Goal: Task Accomplishment & Management: Manage account settings

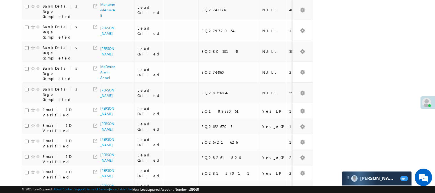
scroll to position [336, 0]
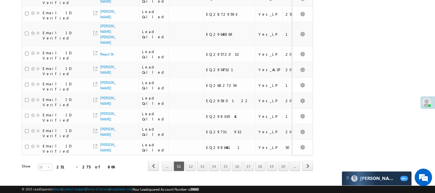
scroll to position [369, 0]
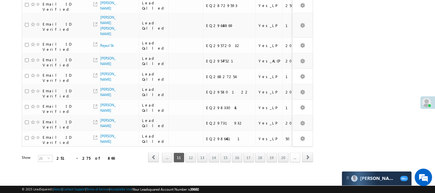
click at [294, 153] on link "..." at bounding box center [295, 158] width 10 height 10
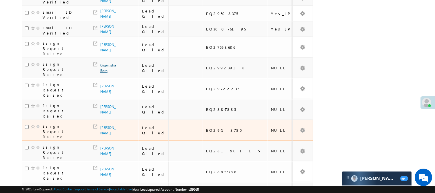
scroll to position [304, 0]
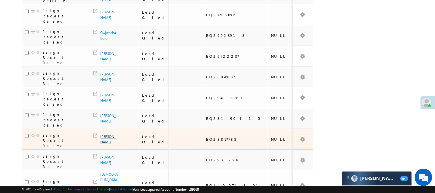
click at [103, 141] on link "Golu Kumar" at bounding box center [107, 139] width 15 height 10
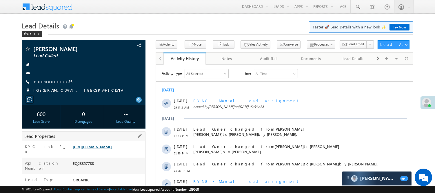
click at [112, 149] on link "https://angelbroking1-pk3em7sa.customui-test.leadsquared.com?leadId=8d44ea85-72…" at bounding box center [92, 146] width 39 height 5
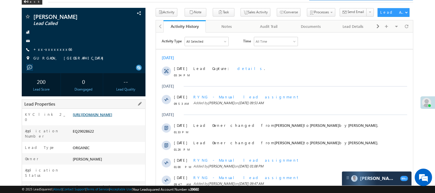
click at [112, 113] on link "https://angelbroking1-pk3em7sa.customui-test.leadsquared.com?leadId=cb3468a7-1f…" at bounding box center [92, 114] width 39 height 5
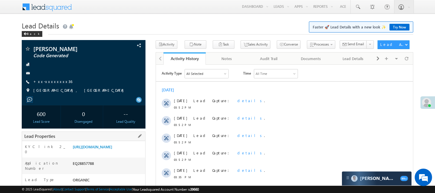
click at [84, 168] on div "EQ28857788" at bounding box center [108, 164] width 74 height 8
copy div "EQ28857788"
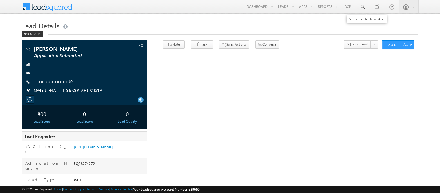
click at [363, 10] on link at bounding box center [362, 6] width 14 height 13
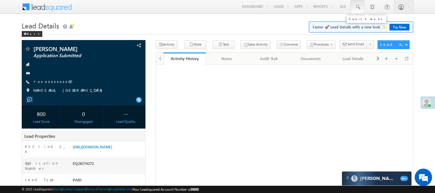
click at [359, 8] on span at bounding box center [358, 7] width 6 height 6
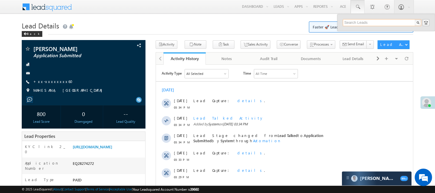
click at [364, 21] on input "text" at bounding box center [382, 22] width 79 height 7
paste input "EQ28857788"
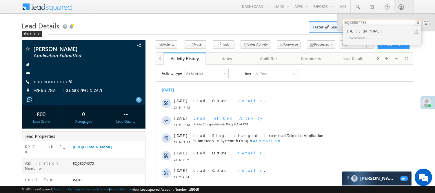
type input "EQ28857788"
click at [360, 34] on div "+xx-xxxxxxxx36" at bounding box center [385, 37] width 78 height 7
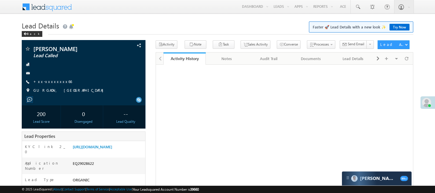
click at [89, 160] on div "EQ29028622" at bounding box center [108, 164] width 74 height 8
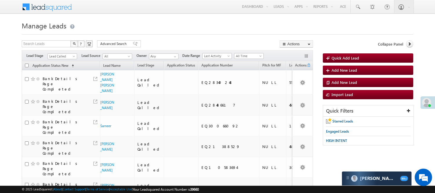
scroll to position [32, 0]
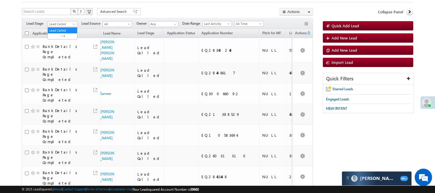
click at [64, 22] on span "Lead Called" at bounding box center [62, 23] width 28 height 5
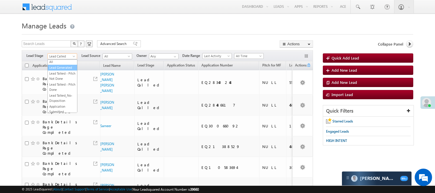
scroll to position [0, 0]
click at [56, 68] on link "Lead Generated" at bounding box center [62, 68] width 29 height 5
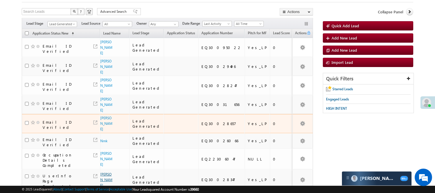
scroll to position [97, 0]
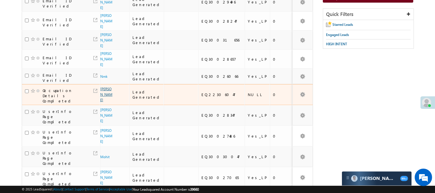
click at [106, 102] on link "[PERSON_NAME]" at bounding box center [106, 94] width 12 height 15
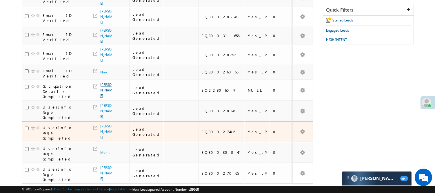
scroll to position [95, 0]
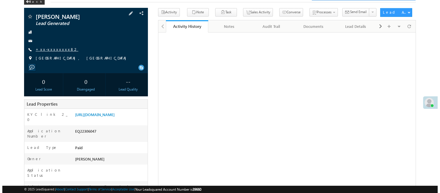
scroll to position [32, 0]
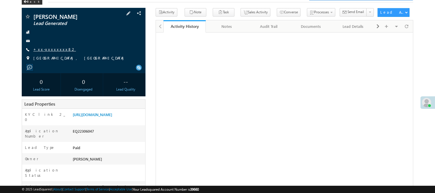
click at [47, 47] on link "+xx-xxxxxxxx82" at bounding box center [54, 49] width 43 height 5
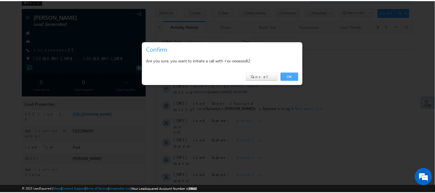
scroll to position [0, 0]
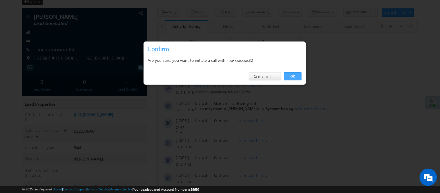
click at [289, 76] on link "OK" at bounding box center [293, 76] width 18 height 8
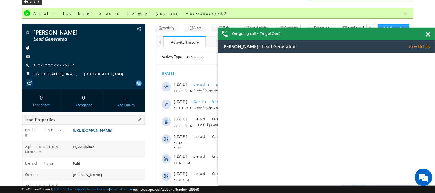
click at [108, 133] on link "[URL][DOMAIN_NAME]" at bounding box center [92, 130] width 39 height 5
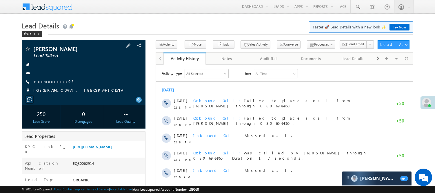
click at [52, 76] on div "Akshat Jaiswal Lead Talked +xx-xxxxxxxx93" at bounding box center [84, 71] width 118 height 50
click at [53, 82] on link "+xx-xxxxxxxx93" at bounding box center [53, 81] width 40 height 5
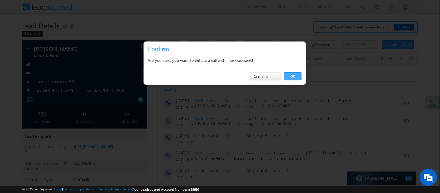
click at [295, 73] on link "OK" at bounding box center [293, 76] width 18 height 8
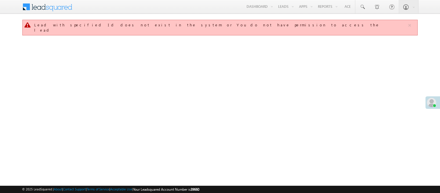
click at [0, 0] on link "Manage Leads" at bounding box center [0, 0] width 0 height 0
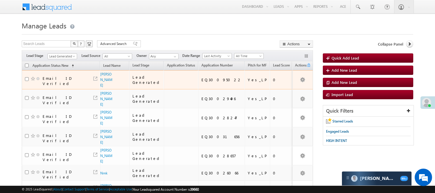
click at [102, 77] on span "[PERSON_NAME]" at bounding box center [106, 79] width 13 height 17
click at [103, 77] on span "[PERSON_NAME]" at bounding box center [106, 79] width 13 height 17
click at [102, 79] on link "Aman Meshram" at bounding box center [106, 79] width 12 height 15
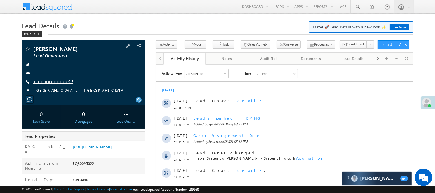
click at [51, 82] on link "+xx-xxxxxxxx95" at bounding box center [53, 81] width 40 height 5
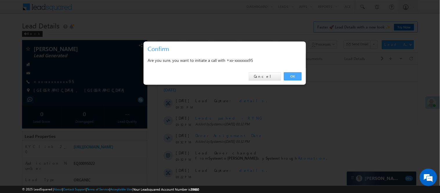
click at [294, 74] on link "OK" at bounding box center [293, 76] width 18 height 8
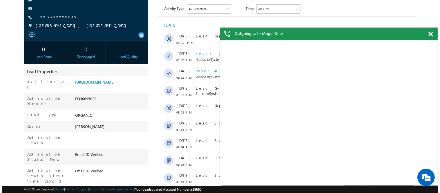
scroll to position [32, 0]
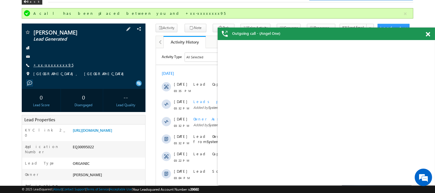
click at [56, 62] on link "+xx-xxxxxxxx95" at bounding box center [53, 64] width 40 height 5
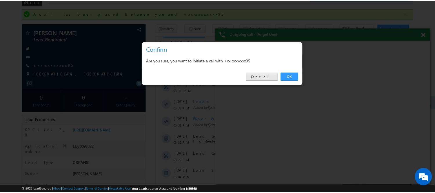
scroll to position [0, 0]
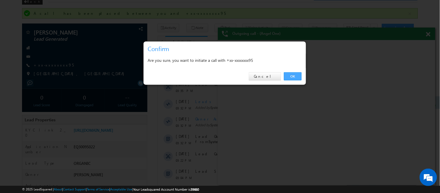
click at [292, 77] on link "OK" at bounding box center [293, 76] width 18 height 8
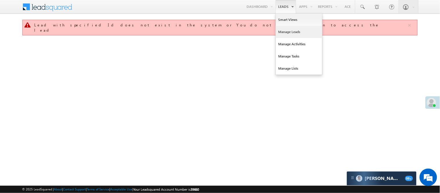
click at [282, 30] on link "Manage Leads" at bounding box center [299, 32] width 46 height 12
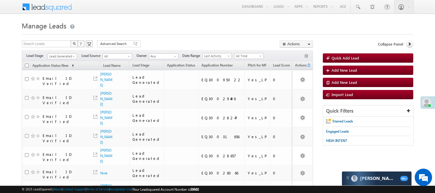
scroll to position [97, 0]
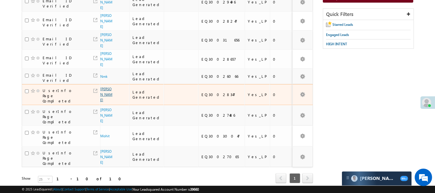
click at [105, 97] on link "Ronak" at bounding box center [106, 94] width 12 height 15
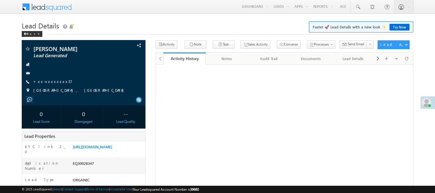
click at [54, 80] on link "+xx-xxxxxxxx57" at bounding box center [52, 81] width 39 height 5
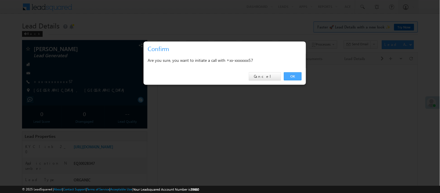
click at [288, 75] on link "OK" at bounding box center [293, 76] width 18 height 8
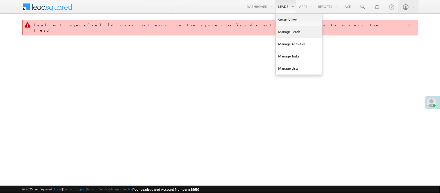
click at [289, 32] on link "Manage Leads" at bounding box center [299, 32] width 46 height 12
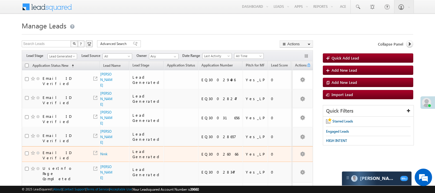
scroll to position [83, 0]
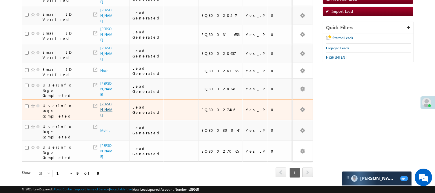
click at [107, 107] on link "[PERSON_NAME]" at bounding box center [106, 109] width 12 height 15
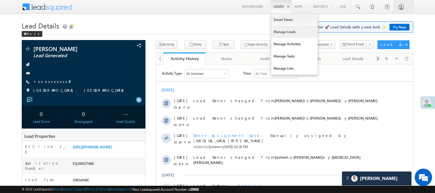
click at [292, 35] on link "Manage Leads" at bounding box center [294, 32] width 46 height 12
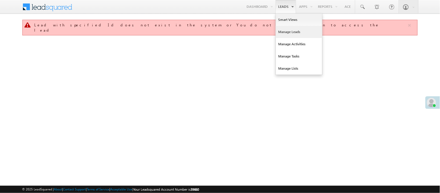
click at [282, 31] on link "Manage Leads" at bounding box center [299, 32] width 46 height 12
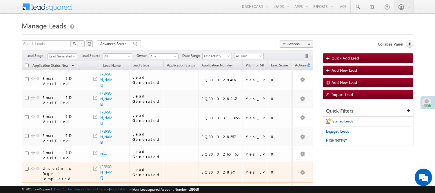
scroll to position [83, 0]
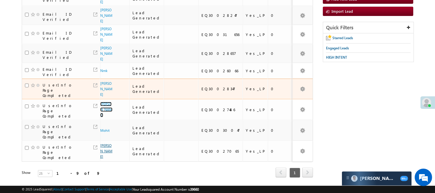
click at [102, 105] on link "ankit chaudhary" at bounding box center [106, 109] width 12 height 15
click at [104, 125] on td "Mohit" at bounding box center [114, 130] width 29 height 21
click at [104, 143] on span "Vikash kumar" at bounding box center [106, 151] width 13 height 17
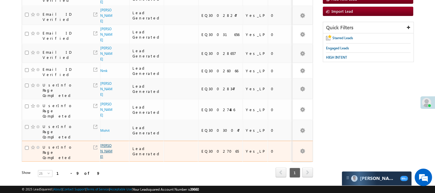
click at [105, 143] on link "[PERSON_NAME]" at bounding box center [106, 150] width 12 height 15
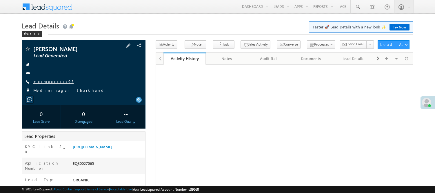
click at [47, 79] on link "+xx-xxxxxxxx93" at bounding box center [53, 81] width 40 height 5
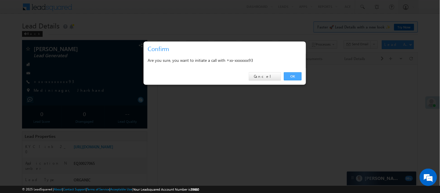
click at [296, 72] on link "OK" at bounding box center [293, 76] width 18 height 8
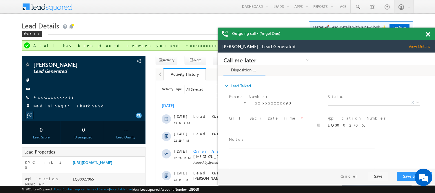
click at [431, 35] on div at bounding box center [431, 33] width 8 height 11
click at [428, 33] on span at bounding box center [428, 34] width 4 height 5
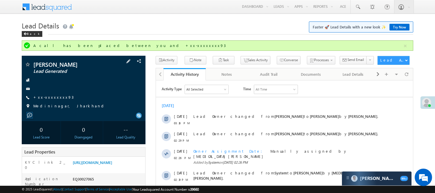
click at [54, 94] on div "Vikash kumar Lead Generated +xx-xxxxxxxx93" at bounding box center [84, 86] width 118 height 50
click at [53, 97] on link "+xx-xxxxxxxx93" at bounding box center [53, 97] width 40 height 5
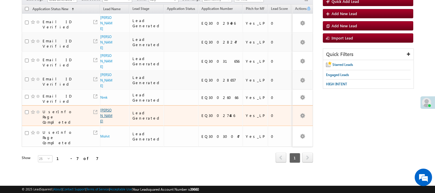
scroll to position [57, 0]
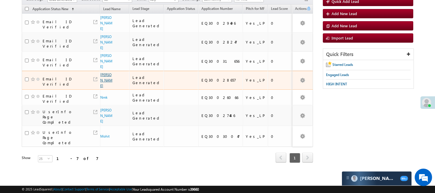
click at [106, 84] on link "Mohammad sohail" at bounding box center [106, 79] width 12 height 15
click at [106, 85] on link "Mohammad sohail" at bounding box center [106, 79] width 12 height 15
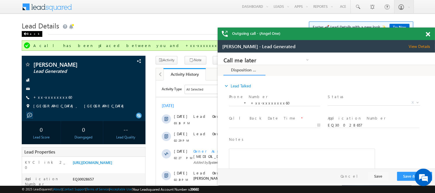
click at [32, 35] on div "Back" at bounding box center [32, 34] width 21 height 6
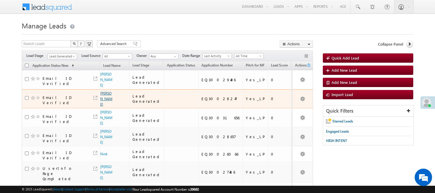
click at [103, 94] on link "[PERSON_NAME]" at bounding box center [106, 98] width 12 height 15
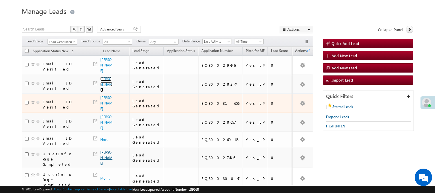
scroll to position [57, 0]
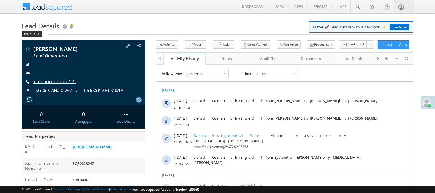
click at [51, 81] on link "+xx-xxxxxxxx29" at bounding box center [54, 81] width 42 height 5
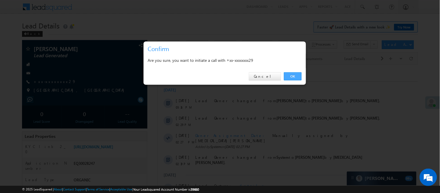
click at [289, 77] on link "OK" at bounding box center [293, 76] width 18 height 8
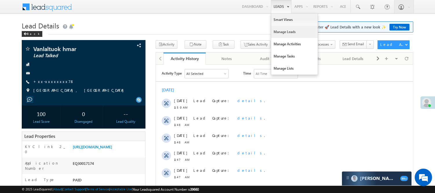
click at [286, 29] on link "Manage Leads" at bounding box center [294, 32] width 46 height 12
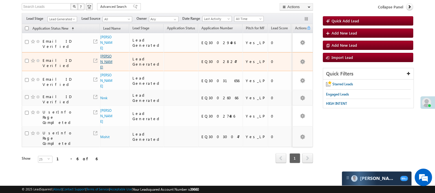
click at [104, 54] on link "[PERSON_NAME]" at bounding box center [106, 61] width 12 height 15
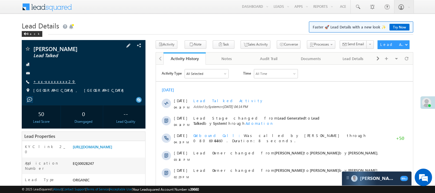
click at [44, 84] on link "+xx-xxxxxxxx29" at bounding box center [54, 81] width 42 height 5
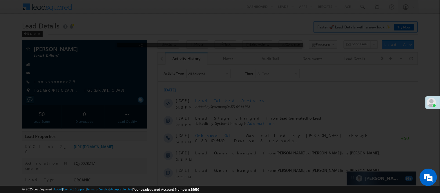
click at [43, 83] on div at bounding box center [220, 96] width 440 height 193
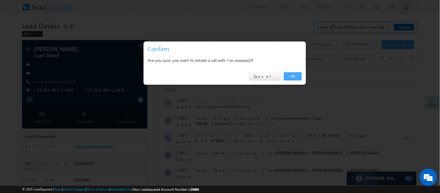
click at [294, 76] on link "OK" at bounding box center [293, 76] width 18 height 8
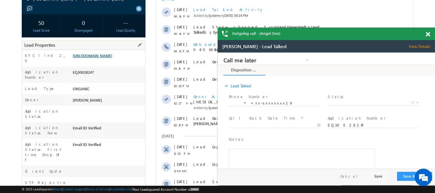
scroll to position [104, 0]
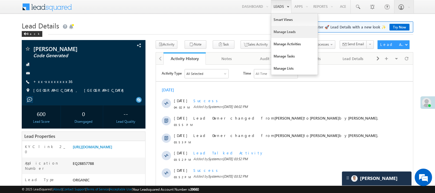
click at [286, 31] on link "Manage Leads" at bounding box center [294, 32] width 46 height 12
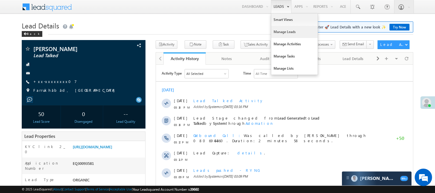
click at [284, 32] on link "Manage Leads" at bounding box center [294, 32] width 46 height 12
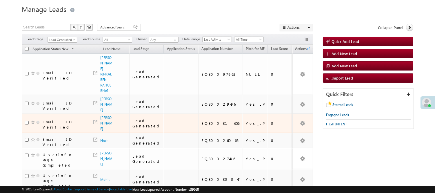
scroll to position [54, 0]
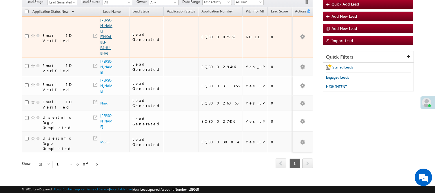
click at [105, 29] on link "BARAIYA RINKALBEN RAHULBHAI" at bounding box center [106, 36] width 12 height 37
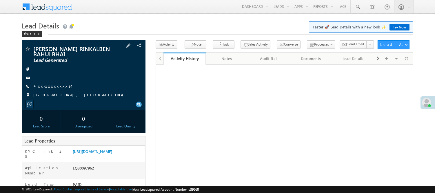
click at [51, 87] on link "+xx-xxxxxxxx34" at bounding box center [52, 86] width 38 height 5
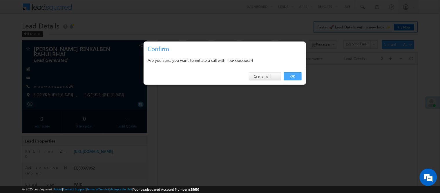
click at [291, 75] on link "OK" at bounding box center [293, 76] width 18 height 8
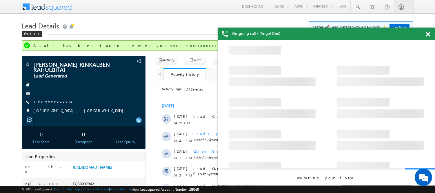
click at [430, 34] on div at bounding box center [431, 33] width 8 height 11
click at [430, 34] on span at bounding box center [428, 34] width 4 height 5
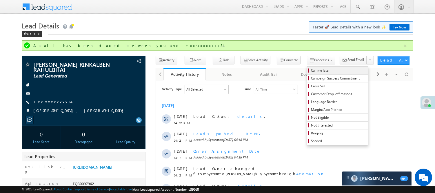
click at [311, 68] on span "Call me later" at bounding box center [338, 70] width 55 height 5
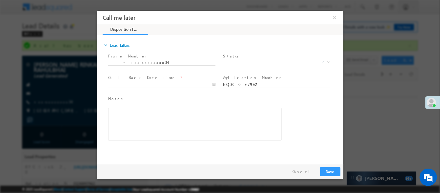
click at [246, 59] on span "X" at bounding box center [277, 62] width 108 height 6
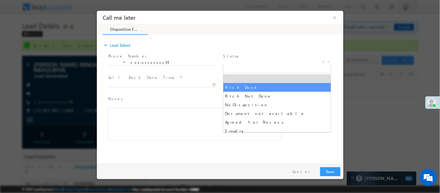
select select "Pitch Done"
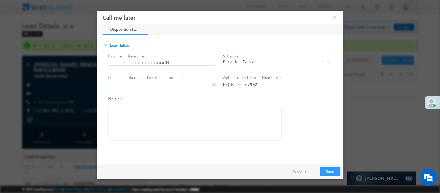
type input "10/06/25 4:26 PM"
click at [190, 83] on input "10/06/25 4:26 PM" at bounding box center [161, 84] width 107 height 6
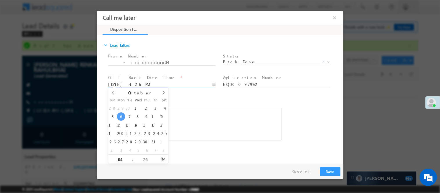
click at [187, 122] on div "Rich Text Editor, 40788eee-0fb2-11ec-a811-0adc8a9d82c2__tab1__section1__Notes__…" at bounding box center [194, 124] width 173 height 32
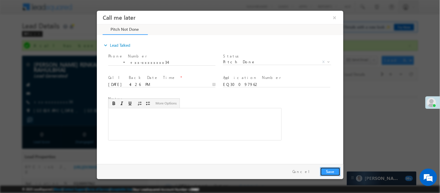
click at [332, 171] on button "Save" at bounding box center [330, 171] width 20 height 9
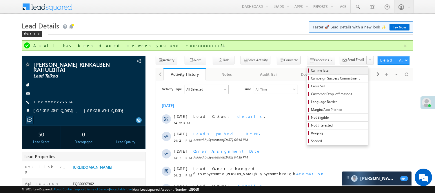
click at [311, 69] on span "Call me later" at bounding box center [338, 70] width 55 height 5
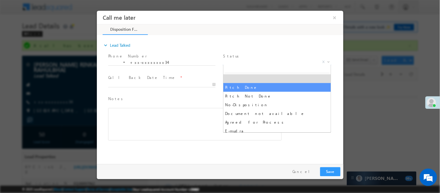
select select "Pitch Done"
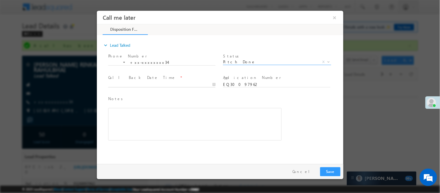
type input "10/06/25 4:28 PM"
click at [187, 83] on input "10/06/25 4:28 PM" at bounding box center [161, 84] width 107 height 6
click at [324, 169] on button "Save" at bounding box center [330, 171] width 20 height 9
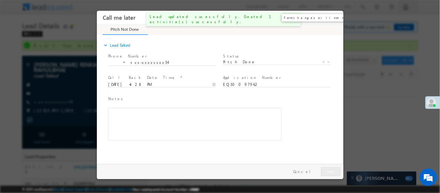
click at [332, 15] on button "×" at bounding box center [334, 17] width 10 height 11
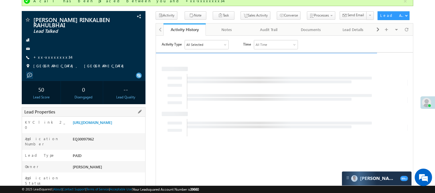
scroll to position [64, 0]
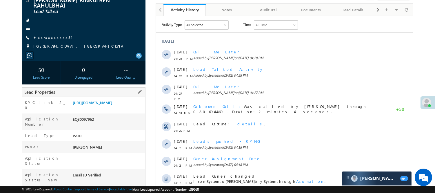
click at [82, 124] on div "EQ30097962" at bounding box center [108, 120] width 74 height 8
copy div "EQ30097962"
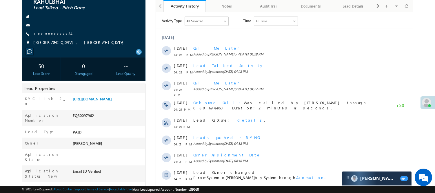
scroll to position [0, 0]
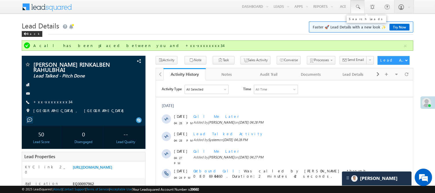
click at [356, 7] on span at bounding box center [358, 7] width 6 height 6
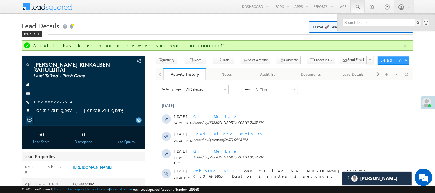
click at [371, 22] on input "text" at bounding box center [382, 22] width 79 height 7
paste input "EQ28274272"
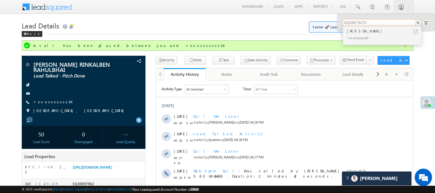
type input "EQ28274272"
click at [361, 33] on div "Dipkumar patel" at bounding box center [385, 31] width 78 height 6
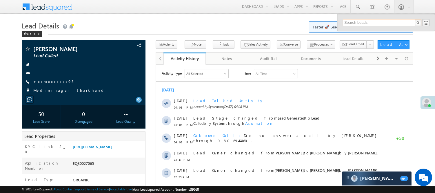
click at [366, 21] on input "text" at bounding box center [382, 22] width 79 height 7
paste input "9860750740"
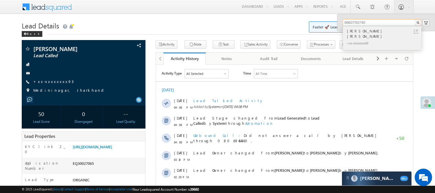
type input "9860750740"
click at [363, 26] on div "[PERSON_NAME] [PERSON_NAME] +xx-xxxxxxxx40" at bounding box center [382, 38] width 78 height 24
click at [362, 28] on div "[PERSON_NAME] [PERSON_NAME]" at bounding box center [385, 34] width 78 height 12
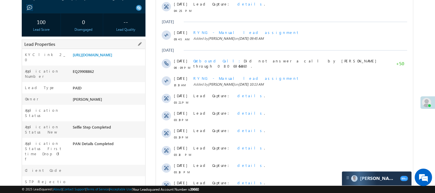
scroll to position [32, 0]
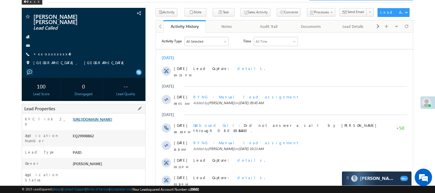
click at [108, 118] on link "https://angelbroking1-pk3em7sa.customui-test.leadsquared.com?leadId=c4c454bb-b7…" at bounding box center [92, 119] width 39 height 5
click at [81, 136] on div "EQ29908862" at bounding box center [108, 137] width 74 height 8
copy div "EQ29908862"
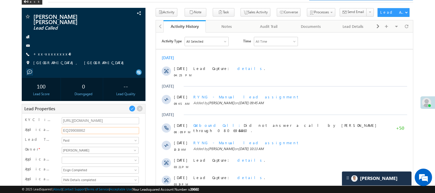
click at [68, 127] on input "EQ29908862" at bounding box center [101, 130] width 78 height 7
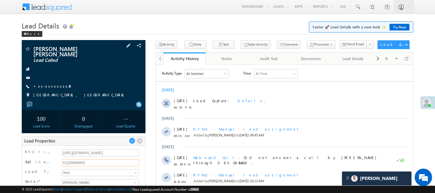
scroll to position [32, 0]
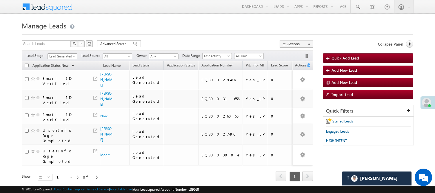
click at [66, 58] on span "Lead Generated" at bounding box center [62, 56] width 28 height 5
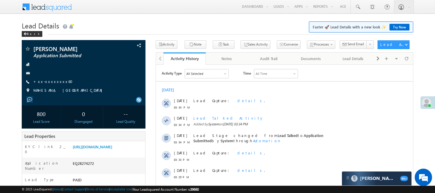
scroll to position [32, 0]
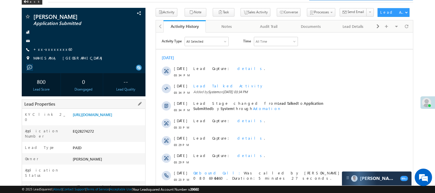
click at [88, 134] on div "EQ28274272" at bounding box center [108, 132] width 74 height 8
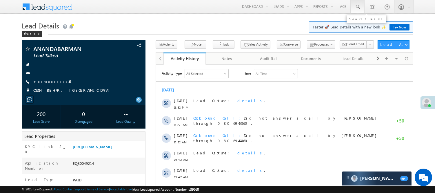
click at [360, 6] on span at bounding box center [358, 7] width 6 height 6
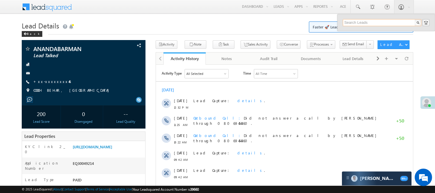
click at [375, 24] on input "text" at bounding box center [382, 22] width 79 height 7
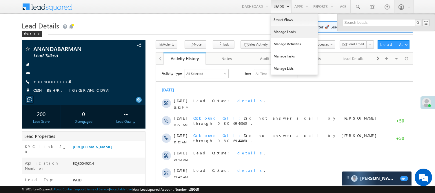
click at [289, 35] on link "Manage Leads" at bounding box center [294, 32] width 46 height 12
click at [289, 30] on link "Manage Leads" at bounding box center [294, 32] width 46 height 12
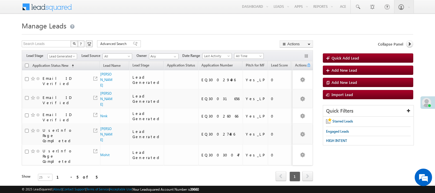
click at [70, 57] on span "Lead Generated" at bounding box center [62, 56] width 28 height 5
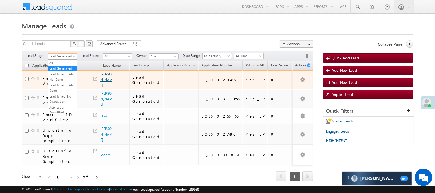
click at [109, 82] on link "Aasu Mohd" at bounding box center [106, 79] width 12 height 15
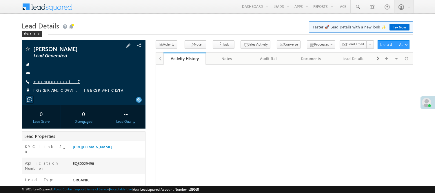
click at [53, 81] on link "+xx-xxxxxxxx17" at bounding box center [56, 81] width 47 height 5
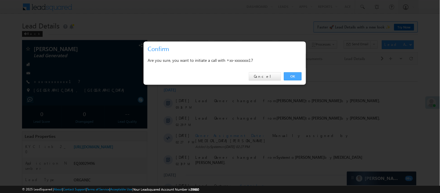
click at [296, 79] on link "OK" at bounding box center [293, 76] width 18 height 8
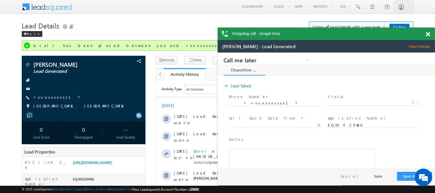
click at [428, 35] on span at bounding box center [428, 34] width 4 height 5
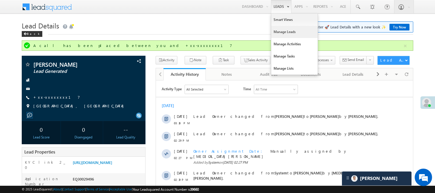
click at [287, 32] on link "Manage Leads" at bounding box center [294, 32] width 46 height 12
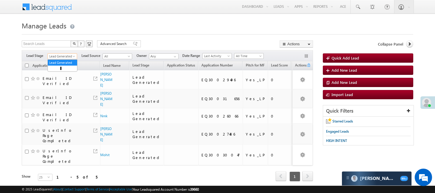
click at [66, 54] on span "Lead Generated" at bounding box center [62, 56] width 28 height 5
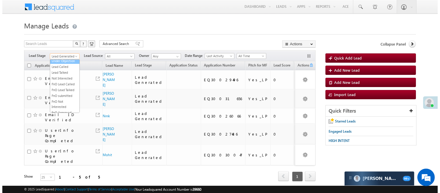
scroll to position [64, 0]
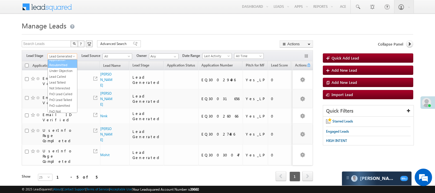
click at [60, 68] on link "Application Resubmitted" at bounding box center [62, 62] width 29 height 10
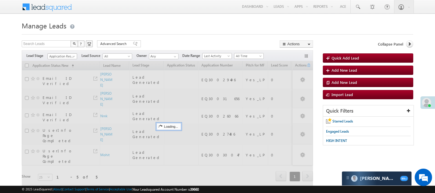
click at [64, 55] on span "Application Resubmitted" at bounding box center [62, 56] width 28 height 5
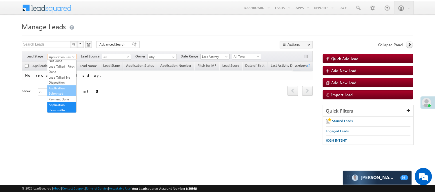
scroll to position [32, 0]
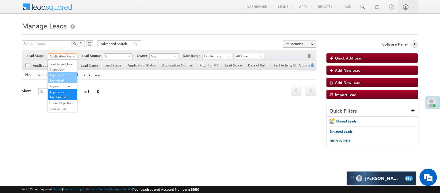
click at [61, 83] on link "Application Submitted" at bounding box center [62, 77] width 29 height 10
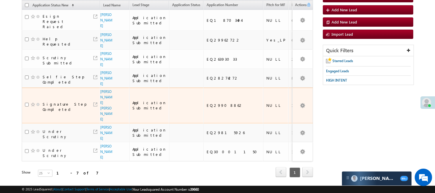
scroll to position [63, 0]
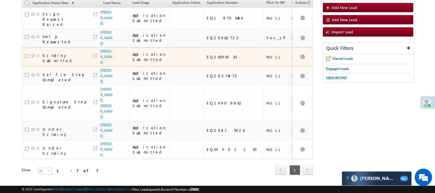
click at [204, 47] on td "EQ26393033" at bounding box center [234, 56] width 60 height 19
click at [207, 54] on div "EQ26393033" at bounding box center [234, 56] width 54 height 5
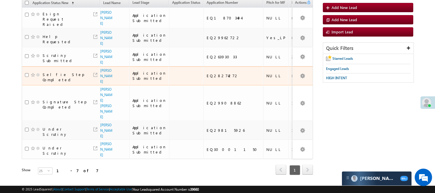
click at [207, 73] on div "EQ28274272" at bounding box center [234, 75] width 54 height 5
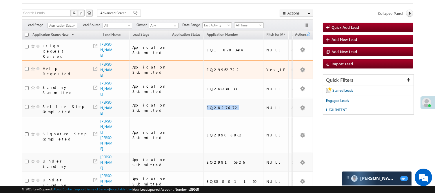
scroll to position [30, 0]
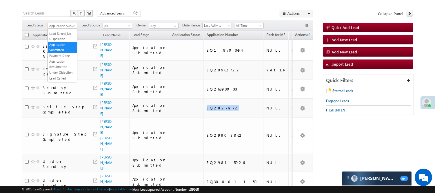
click at [64, 28] on span "Application Submitted" at bounding box center [62, 25] width 28 height 5
click at [240, 25] on span "All Time" at bounding box center [249, 25] width 28 height 5
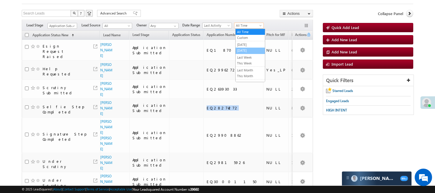
click at [249, 52] on link "[DATE]" at bounding box center [250, 50] width 29 height 5
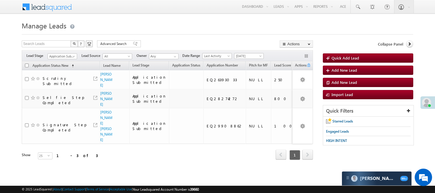
scroll to position [3, 0]
click at [70, 54] on span "Application Submitted" at bounding box center [62, 56] width 28 height 5
click at [62, 95] on link "Code Generated" at bounding box center [62, 97] width 29 height 5
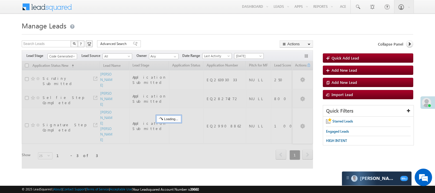
click at [146, 40] on div "Search Leads X ? 3 results found Advanced Search Advanced Search Advanced searc…" at bounding box center [167, 44] width 291 height 8
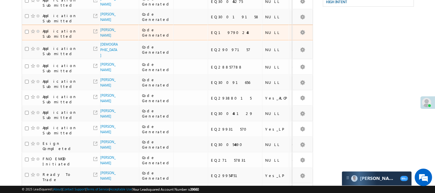
scroll to position [38, 0]
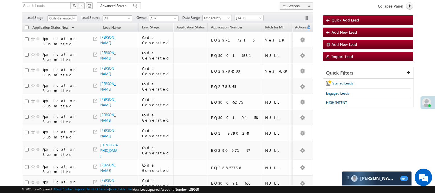
drag, startPoint x: 65, startPoint y: 18, endPoint x: 62, endPoint y: 46, distance: 27.7
click at [65, 18] on span "Code Generated" at bounding box center [62, 18] width 28 height 5
click at [60, 30] on link "Lead Generated" at bounding box center [62, 30] width 29 height 5
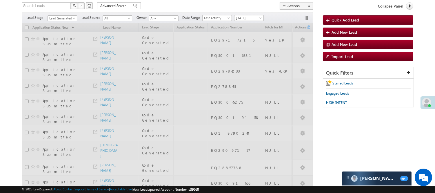
click at [188, 7] on div "Search Leads X ? 18 results found Advanced Search Advanced Search Advanced sear…" at bounding box center [167, 6] width 291 height 8
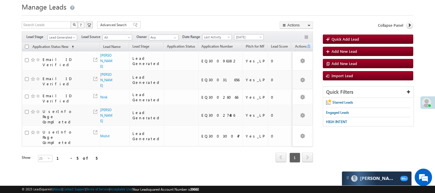
scroll to position [18, 0]
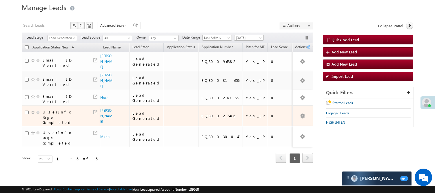
click at [102, 115] on span "ankit chaudhary" at bounding box center [106, 116] width 13 height 17
click at [104, 113] on link "ankit chaudhary" at bounding box center [106, 115] width 12 height 15
click at [105, 109] on td "ankit chaudhary" at bounding box center [114, 116] width 29 height 21
click at [104, 112] on link "ankit chaudhary" at bounding box center [106, 115] width 12 height 15
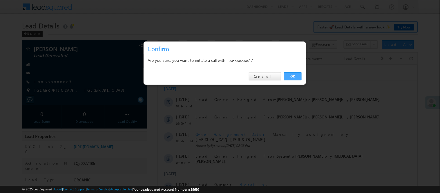
click at [286, 73] on link "OK" at bounding box center [293, 76] width 18 height 8
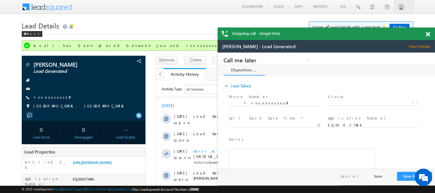
click at [428, 34] on span at bounding box center [428, 34] width 4 height 5
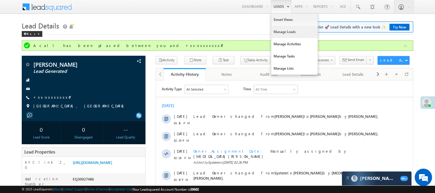
click at [288, 30] on link "Manage Leads" at bounding box center [294, 32] width 46 height 12
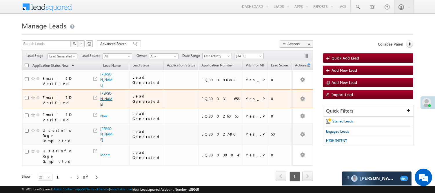
click at [104, 91] on link "[PERSON_NAME]" at bounding box center [106, 98] width 12 height 15
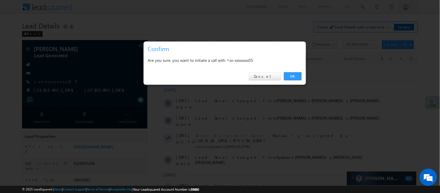
click at [282, 77] on div "OK Cancel" at bounding box center [225, 76] width 162 height 17
click at [296, 74] on link "OK" at bounding box center [293, 76] width 18 height 8
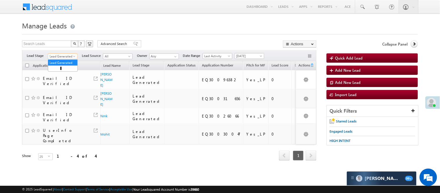
click at [60, 55] on span "Lead Generated" at bounding box center [62, 56] width 28 height 5
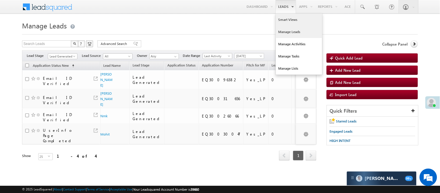
click at [284, 22] on link "Smart Views" at bounding box center [299, 20] width 46 height 12
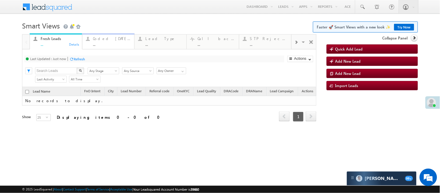
click at [109, 39] on div "Coded [DATE]" at bounding box center [112, 38] width 38 height 5
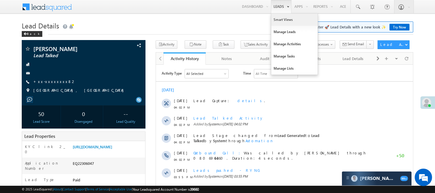
click at [282, 22] on link "Smart Views" at bounding box center [294, 20] width 46 height 12
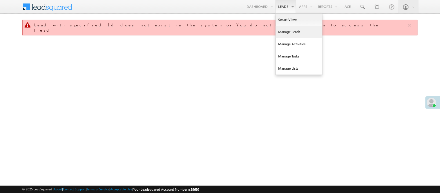
drag, startPoint x: 0, startPoint y: 0, endPoint x: 283, endPoint y: 26, distance: 283.9
click at [283, 26] on link "Manage Leads" at bounding box center [299, 32] width 46 height 12
click at [282, 20] on link "Smart Views" at bounding box center [299, 20] width 46 height 12
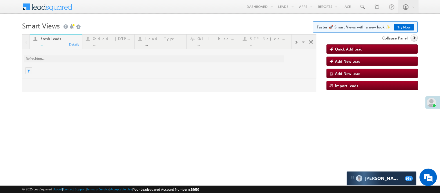
click at [106, 38] on div at bounding box center [169, 63] width 294 height 58
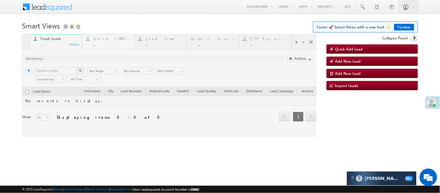
click at [102, 41] on div at bounding box center [169, 85] width 294 height 103
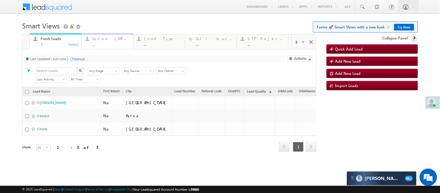
click at [98, 41] on div "Coded Today ..." at bounding box center [111, 40] width 37 height 11
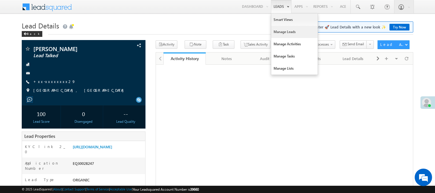
click at [283, 26] on link "Manage Leads" at bounding box center [294, 32] width 46 height 12
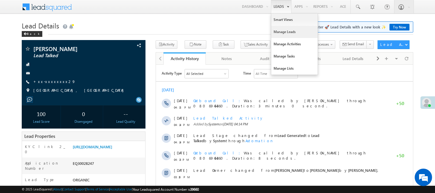
click at [284, 28] on link "Manage Leads" at bounding box center [294, 32] width 46 height 12
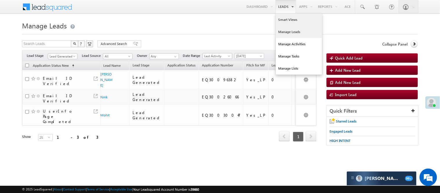
click at [283, 19] on link "Smart Views" at bounding box center [299, 20] width 46 height 12
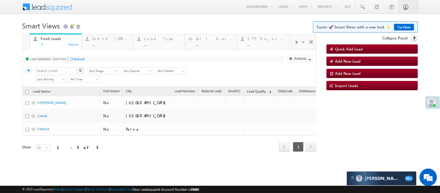
click at [396, 26] on link "Try Now" at bounding box center [404, 27] width 20 height 7
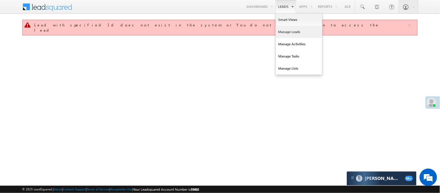
click at [291, 33] on link "Manage Leads" at bounding box center [299, 32] width 46 height 12
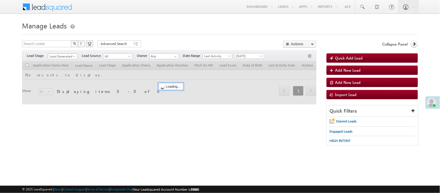
click at [68, 55] on span "Lead Generated" at bounding box center [62, 56] width 28 height 5
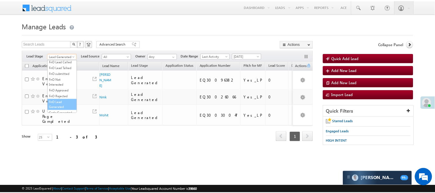
scroll to position [129, 0]
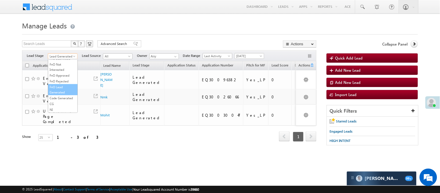
click at [63, 101] on link "Code Generated" at bounding box center [62, 97] width 29 height 5
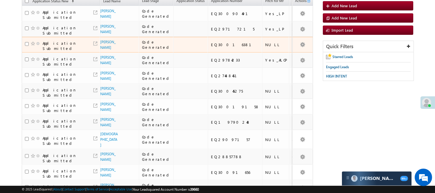
scroll to position [0, 0]
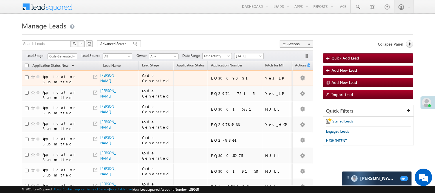
click at [211, 77] on div "EQ30090491" at bounding box center [235, 77] width 48 height 5
copy div "EQ30090491"
click at [211, 76] on div "EQ30090491" at bounding box center [235, 77] width 48 height 5
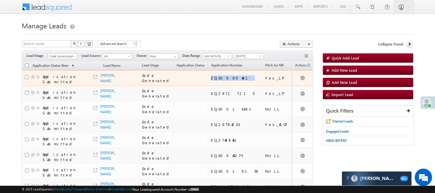
click at [211, 76] on div "EQ30090491" at bounding box center [235, 77] width 48 height 5
copy div "EQ30090491"
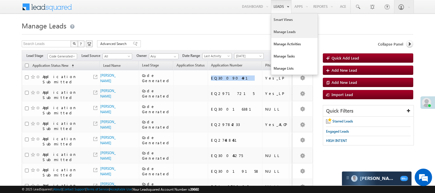
click at [278, 21] on link "Smart Views" at bounding box center [294, 20] width 46 height 12
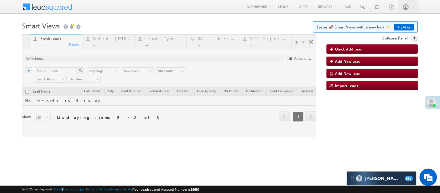
click at [104, 41] on div at bounding box center [169, 85] width 294 height 103
click at [106, 44] on div at bounding box center [169, 85] width 294 height 103
click at [106, 43] on div at bounding box center [169, 85] width 294 height 103
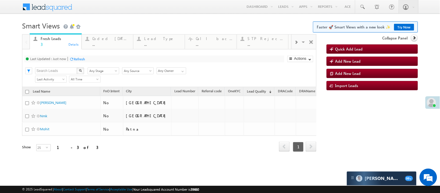
click at [106, 43] on div "..." at bounding box center [111, 44] width 37 height 4
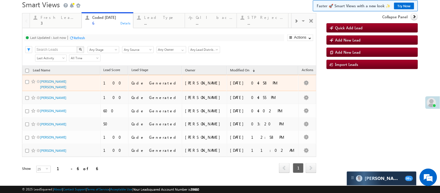
scroll to position [32, 0]
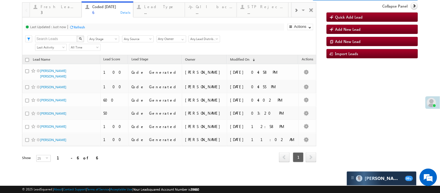
click at [130, 163] on div "Refresh first prev 1 next last 1 - 6 of 6" at bounding box center [169, 154] width 294 height 17
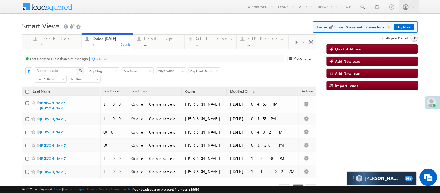
click at [112, 28] on h1 "Smart Views Getting Started Faster 🚀 Smart Views with a new look ✨ Try Now" at bounding box center [220, 24] width 396 height 11
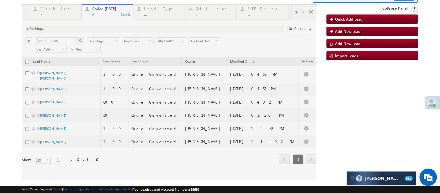
scroll to position [14, 0]
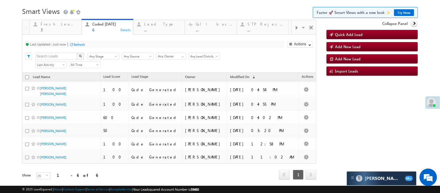
click at [143, 4] on body "Menu Nisha Anand Yadav Nisha .Yada v@ang elbro king. com" at bounding box center [220, 91] width 440 height 210
click at [158, 10] on h1 "Smart Views Getting Started Faster 🚀 Smart Views with a new look ✨ Try Now" at bounding box center [220, 10] width 396 height 11
click at [108, 10] on h1 "Smart Views Getting Started Faster 🚀 Smart Views with a new look ✨ Try Now" at bounding box center [220, 10] width 396 height 11
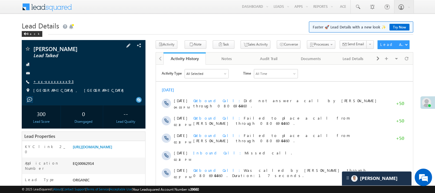
click at [46, 82] on link "+xx-xxxxxxxx93" at bounding box center [53, 81] width 40 height 5
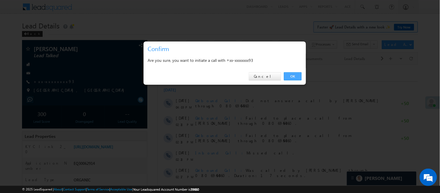
click at [293, 73] on link "OK" at bounding box center [293, 76] width 18 height 8
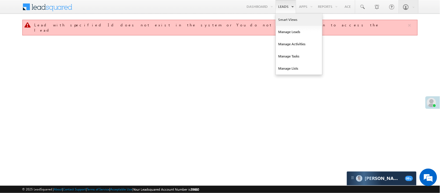
click at [286, 22] on link "Smart Views" at bounding box center [299, 20] width 46 height 12
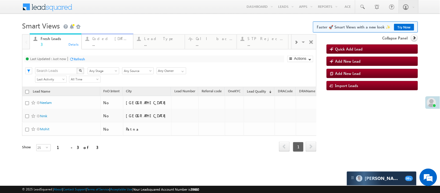
click at [105, 37] on div "Coded Today" at bounding box center [111, 38] width 37 height 5
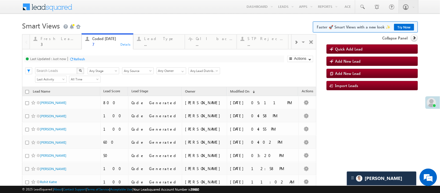
click at [158, 22] on h1 "Smart Views Getting Started Faster 🚀 Smart Views with a new look ✨ Try Now" at bounding box center [220, 24] width 396 height 11
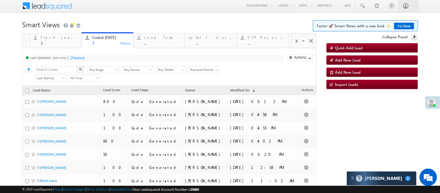
scroll to position [32, 0]
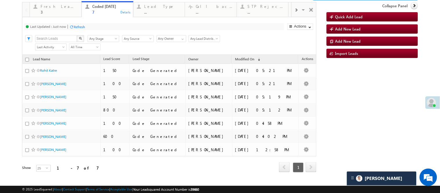
click at [7, 120] on body "Menu Nisha Anand Yadav Nisha .Yada v@ang elbro king. com" at bounding box center [220, 78] width 440 height 220
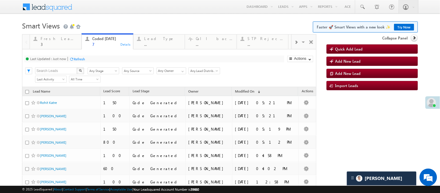
click at [129, 21] on h1 "Smart Views Getting Started Faster 🚀 Smart Views with a new look ✨ Try Now" at bounding box center [220, 24] width 396 height 11
click at [182, 23] on h1 "Smart Views Getting Started Faster 🚀 Smart Views with a new look ✨ Try Now" at bounding box center [220, 24] width 396 height 11
click at [181, 19] on h1 "Smart Views Getting Started Faster 🚀 Smart Views with a new look ✨ Try Now" at bounding box center [220, 24] width 396 height 11
click at [228, 18] on body "Menu Nisha Anand Yadav Nisha .Yada v@ang elbro king. com" at bounding box center [220, 110] width 440 height 220
click at [359, 6] on span at bounding box center [362, 7] width 6 height 6
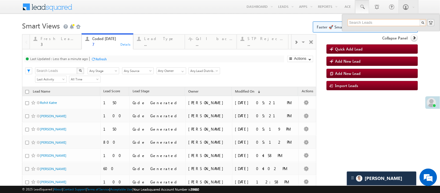
click at [364, 21] on input "text" at bounding box center [387, 22] width 79 height 7
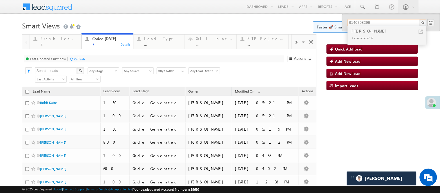
drag, startPoint x: 369, startPoint y: 22, endPoint x: 326, endPoint y: 20, distance: 43.0
click at [326, 20] on body "Menu Nisha Anand Yadav Nisha .Yada v@ang elbro king. com" at bounding box center [220, 110] width 440 height 220
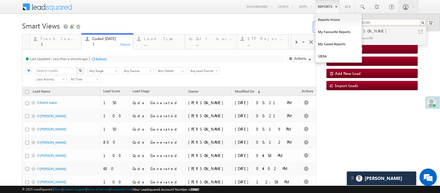
type input "9140708296"
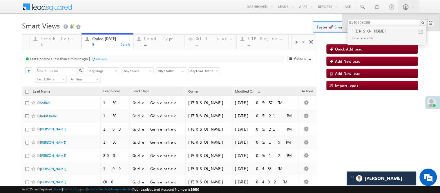
click at [120, 16] on body "Menu Nisha Anand Yadav Nisha .Yada v@ang elbro king. com" at bounding box center [220, 117] width 440 height 234
click at [135, 30] on h1 "Smart Views Getting Started Faster 🚀 Smart Views with a new look ✨ Try Now" at bounding box center [220, 24] width 396 height 11
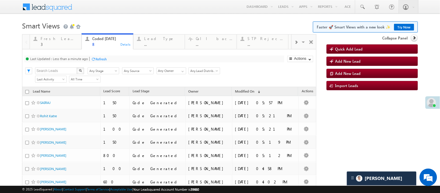
click at [134, 22] on h1 "Smart Views Getting Started Faster 🚀 Smart Views with a new look ✨ Try Now" at bounding box center [220, 24] width 396 height 11
click at [177, 23] on h1 "Smart Views Getting Started Faster 🚀 Smart Views with a new look ✨ Try Now" at bounding box center [220, 24] width 396 height 11
click at [137, 20] on h1 "Smart Views Getting Started Faster 🚀 Smart Views with a new look ✨ Try Now" at bounding box center [220, 24] width 396 height 11
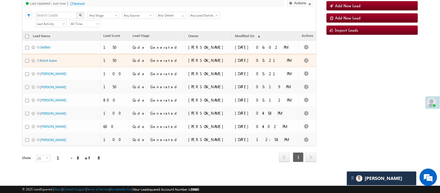
scroll to position [41, 0]
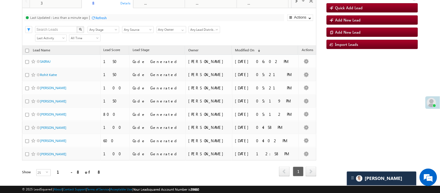
click at [14, 85] on body "Menu Nisha Anand Yadav Nisha .Yada v@ang elbro king. com" at bounding box center [220, 76] width 440 height 234
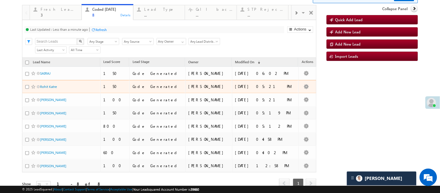
scroll to position [0, 0]
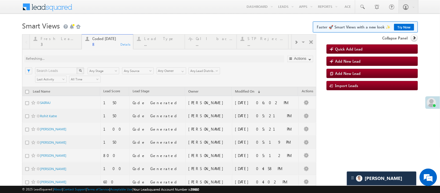
click at [119, 24] on h1 "Smart Views Getting Started Faster 🚀 Smart Views with a new look ✨ Try Now" at bounding box center [220, 24] width 396 height 11
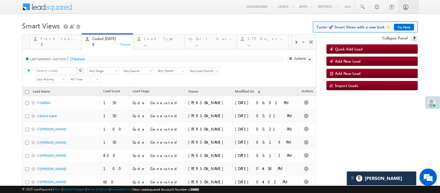
click at [115, 11] on div "Menu Nisha Anand Yadav Nisha .Yada v@ang elbro king. com Angel Broki" at bounding box center [220, 7] width 396 height 14
click at [100, 26] on h1 "Smart Views Getting Started Faster 🚀 Smart Views with a new look ✨ Try Now" at bounding box center [220, 24] width 396 height 11
click at [100, 25] on h1 "Smart Views Getting Started Faster 🚀 Smart Views with a new look ✨ Try Now" at bounding box center [220, 24] width 396 height 11
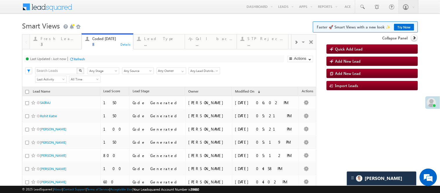
click at [100, 25] on h1 "Smart Views Getting Started Faster 🚀 Smart Views with a new look ✨ Try Now" at bounding box center [220, 24] width 396 height 11
click at [100, 23] on h1 "Smart Views Getting Started Faster 🚀 Smart Views with a new look ✨ Try Now" at bounding box center [220, 24] width 396 height 11
click at [100, 24] on h1 "Smart Views Getting Started Faster 🚀 Smart Views with a new look ✨ Try Now" at bounding box center [220, 24] width 396 height 11
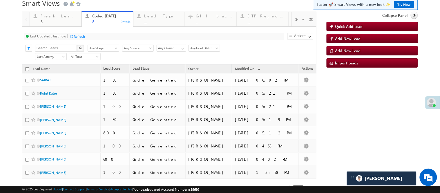
scroll to position [9, 0]
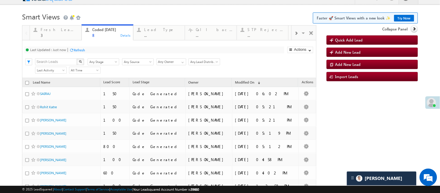
click at [112, 10] on h1 "Smart Views Getting Started Faster 🚀 Smart Views with a new look ✨ Try Now" at bounding box center [220, 15] width 396 height 11
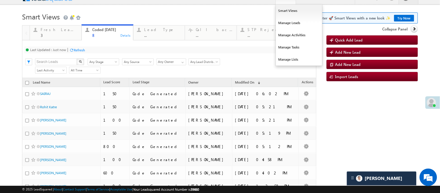
scroll to position [0, 0]
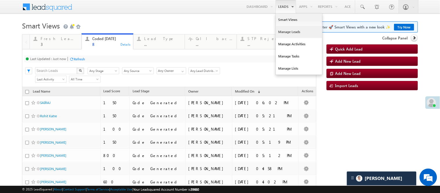
click at [279, 31] on link "Manage Leads" at bounding box center [299, 32] width 46 height 12
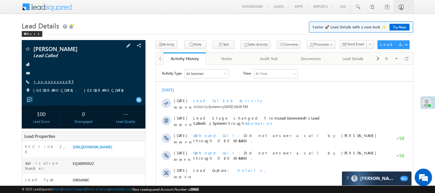
click at [42, 80] on link "+xx-xxxxxxxx95" at bounding box center [53, 81] width 40 height 5
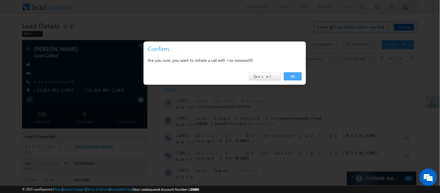
click at [297, 77] on link "OK" at bounding box center [293, 76] width 18 height 8
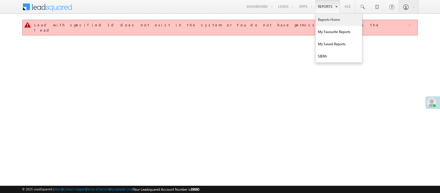
click at [329, 19] on link "Reports Home" at bounding box center [338, 20] width 46 height 12
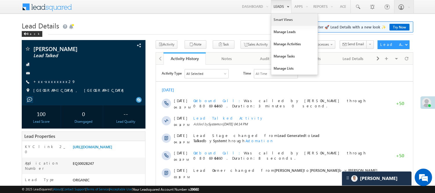
click at [275, 19] on link "Smart Views" at bounding box center [294, 20] width 46 height 12
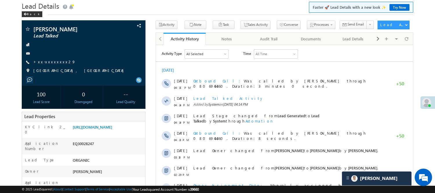
scroll to position [32, 0]
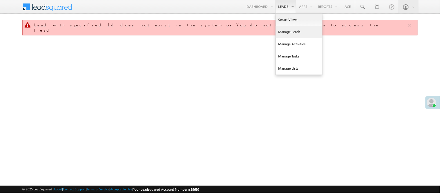
click at [288, 33] on link "Manage Leads" at bounding box center [299, 32] width 46 height 12
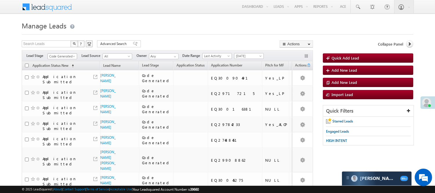
click at [70, 57] on span "Code Generated" at bounding box center [62, 56] width 28 height 5
click at [60, 71] on link "Lead Generated" at bounding box center [62, 68] width 29 height 5
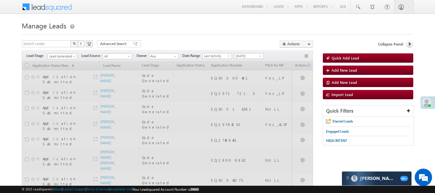
click at [153, 34] on div at bounding box center [218, 33] width 392 height 4
click at [69, 56] on span "Lead Generated" at bounding box center [62, 56] width 28 height 5
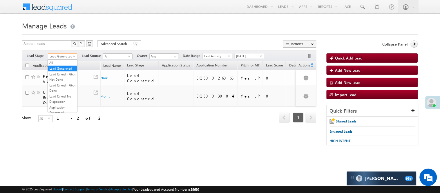
click at [86, 106] on div "Refresh first prev 1 next last 1 - 2 of 2" at bounding box center [169, 114] width 294 height 17
click at [55, 55] on span "Lead Generated" at bounding box center [62, 56] width 28 height 5
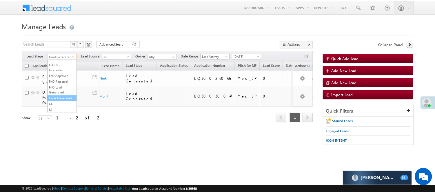
scroll to position [144, 0]
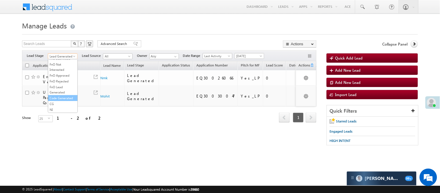
click at [59, 97] on link "Code Generated" at bounding box center [62, 97] width 29 height 5
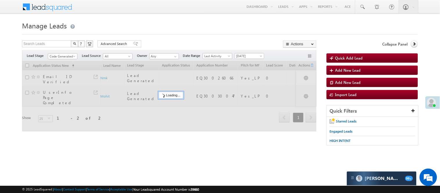
click at [148, 43] on div "Search Leads X ? 2 results found Advanced Search Advanced Search Advanced searc…" at bounding box center [169, 44] width 294 height 8
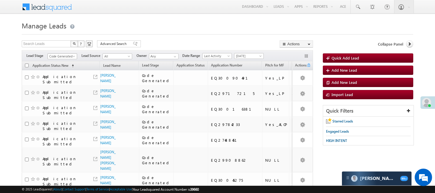
click at [70, 56] on span "Code Generated" at bounding box center [62, 56] width 28 height 5
click at [61, 68] on link "Application Submitted" at bounding box center [62, 62] width 29 height 10
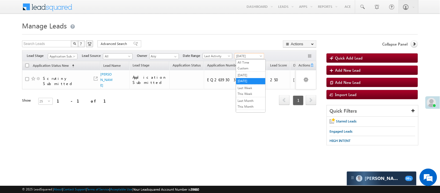
click at [245, 57] on span "[DATE]" at bounding box center [249, 55] width 28 height 5
click at [244, 60] on link "All Time" at bounding box center [250, 62] width 29 height 5
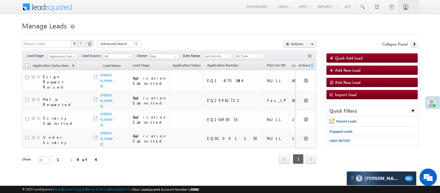
click at [141, 25] on h1 "Manage Leads" at bounding box center [220, 24] width 396 height 11
click at [68, 58] on span "Application Submitted" at bounding box center [62, 56] width 28 height 5
click at [64, 90] on link "Under Objection" at bounding box center [62, 87] width 29 height 5
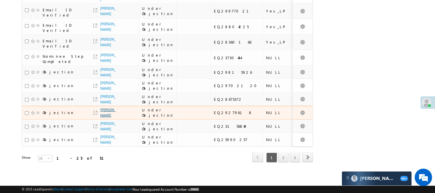
scroll to position [354, 0]
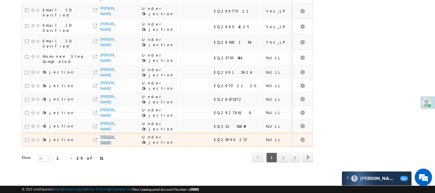
click at [106, 137] on link "Radha Pandiya" at bounding box center [107, 140] width 15 height 10
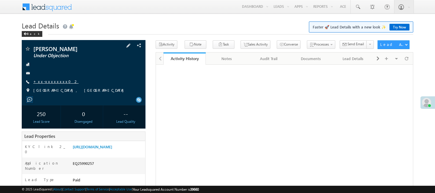
click at [52, 80] on link "+xx-xxxxxxxx02" at bounding box center [55, 81] width 45 height 5
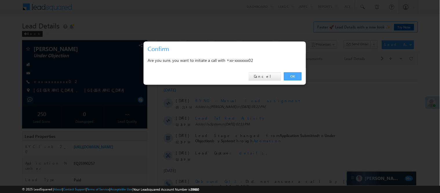
click at [293, 75] on link "OK" at bounding box center [293, 76] width 18 height 8
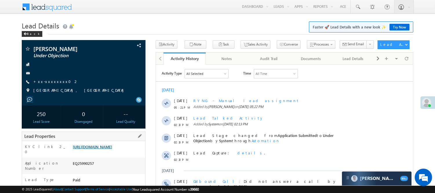
click at [112, 149] on link "[URL][DOMAIN_NAME]" at bounding box center [92, 146] width 39 height 5
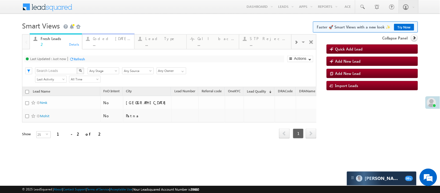
click at [103, 45] on div "..." at bounding box center [112, 44] width 38 height 4
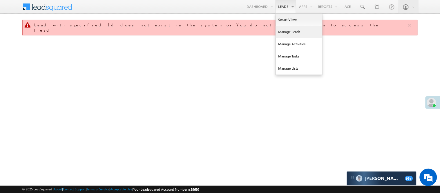
click at [285, 29] on link "Manage Leads" at bounding box center [299, 32] width 46 height 12
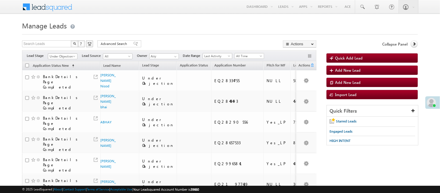
click at [60, 56] on span "Under Objection" at bounding box center [62, 56] width 28 height 5
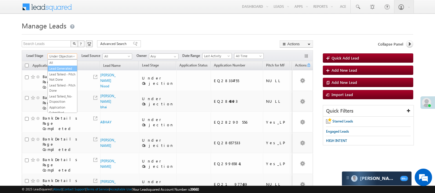
click at [61, 71] on link "Lead Generated" at bounding box center [62, 68] width 29 height 5
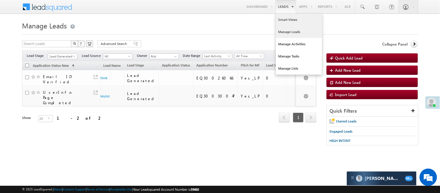
click at [293, 21] on link "Smart Views" at bounding box center [299, 20] width 46 height 12
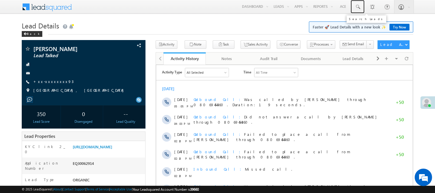
click at [356, 4] on span at bounding box center [358, 7] width 6 height 6
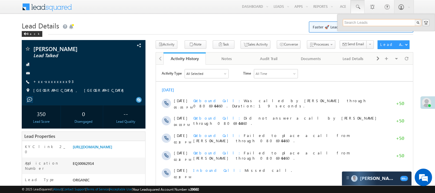
click at [370, 21] on input "text" at bounding box center [382, 22] width 79 height 7
paste input "9259382765"
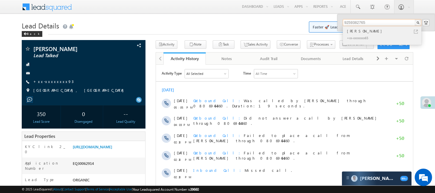
type input "9259382765"
click at [366, 34] on div "[PERSON_NAME]" at bounding box center [385, 31] width 78 height 6
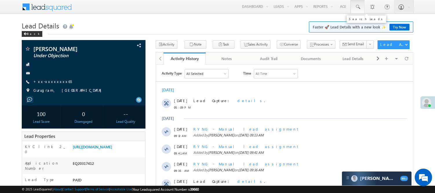
click at [358, 13] on link at bounding box center [358, 6] width 14 height 13
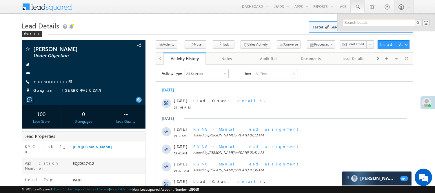
click at [366, 21] on input "text" at bounding box center [382, 22] width 79 height 7
paste input "EQ30100922"
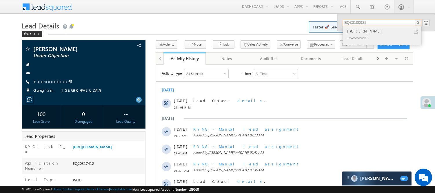
type input "EQ30100922"
click at [364, 31] on div "[PERSON_NAME]" at bounding box center [385, 31] width 78 height 6
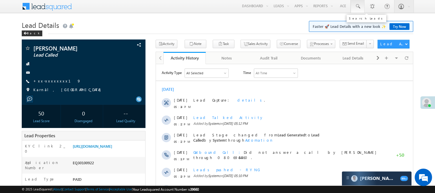
click at [355, 6] on span at bounding box center [358, 6] width 6 height 6
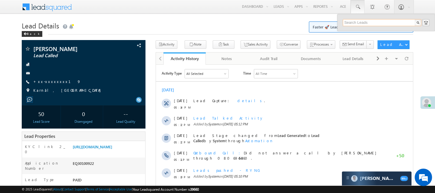
click at [368, 21] on input "text" at bounding box center [382, 22] width 79 height 7
paste input "9340192200"
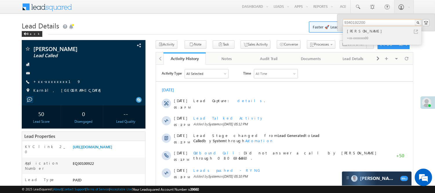
type input "9340192200"
click at [360, 33] on div "Samar Sahu" at bounding box center [385, 31] width 78 height 6
click at [375, 37] on div "+xx-xxxxxxxx00" at bounding box center [385, 37] width 78 height 7
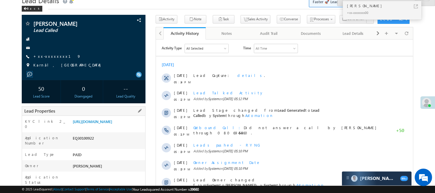
scroll to position [129, 0]
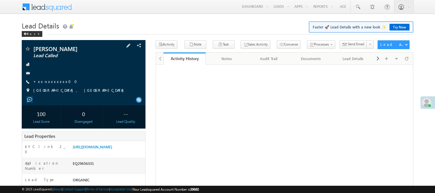
scroll to position [36, 0]
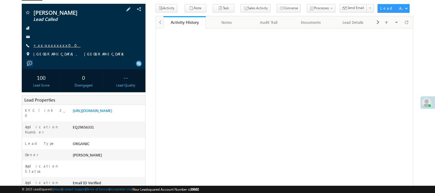
click at [54, 44] on link "+xx-xxxxxxxx00" at bounding box center [56, 45] width 47 height 5
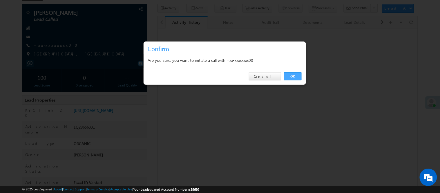
click at [295, 75] on link "OK" at bounding box center [293, 76] width 18 height 8
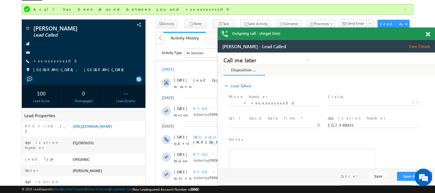
scroll to position [0, 0]
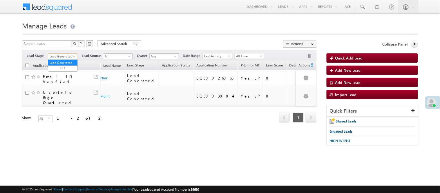
click at [67, 54] on span "Lead Generated" at bounding box center [62, 56] width 28 height 5
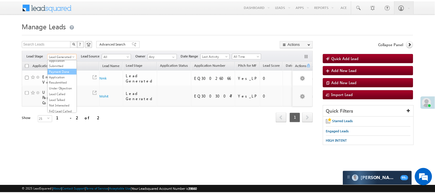
scroll to position [47, 0]
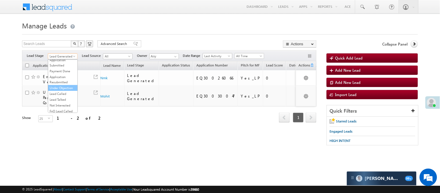
click at [59, 90] on link "Under Objection" at bounding box center [62, 87] width 29 height 5
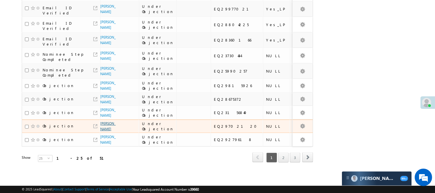
scroll to position [365, 0]
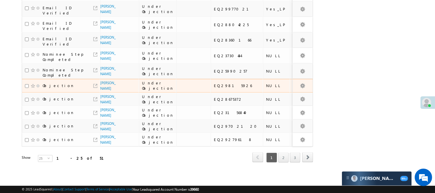
click at [214, 83] on div "EQ29815926" at bounding box center [237, 85] width 46 height 5
copy div "EQ29815926"
click at [107, 81] on link "[PERSON_NAME]" at bounding box center [107, 86] width 15 height 10
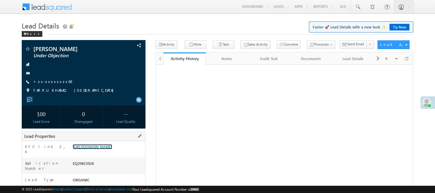
click at [94, 149] on link "[URL][DOMAIN_NAME]" at bounding box center [92, 146] width 39 height 5
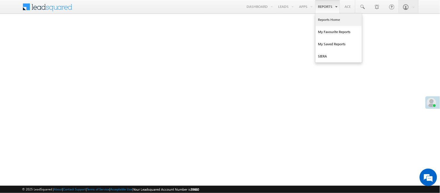
click at [328, 18] on link "Reports Home" at bounding box center [338, 20] width 46 height 12
click at [336, 19] on link "Reports Home" at bounding box center [338, 20] width 46 height 12
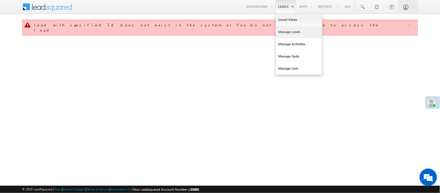
click at [285, 32] on link "Manage Leads" at bounding box center [299, 32] width 46 height 12
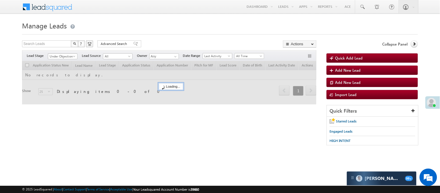
click at [66, 55] on span "Under Objection" at bounding box center [62, 56] width 28 height 5
click at [245, 55] on span "All Time" at bounding box center [249, 55] width 28 height 5
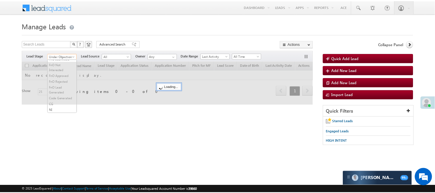
scroll to position [62, 0]
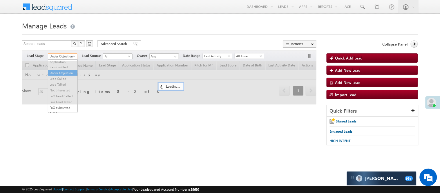
click at [53, 56] on span "Under Objection" at bounding box center [62, 56] width 28 height 5
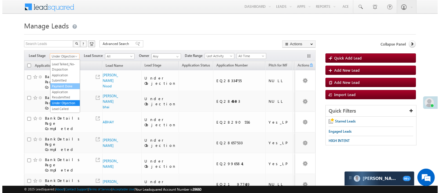
scroll to position [0, 0]
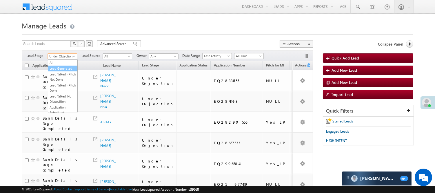
click at [67, 71] on link "Lead Generated" at bounding box center [62, 68] width 29 height 5
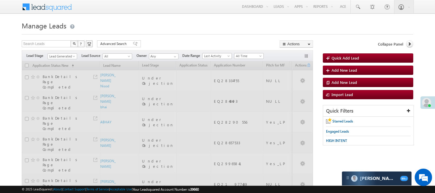
click at [192, 47] on div "Search Leads X ? 52 results found Advanced Search Advanced Search Advanced sear…" at bounding box center [167, 44] width 291 height 8
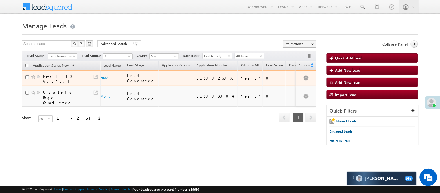
click at [100, 77] on td "Email ID Verified" at bounding box center [61, 78] width 78 height 16
click at [104, 77] on link "Nmk" at bounding box center [104, 78] width 7 height 4
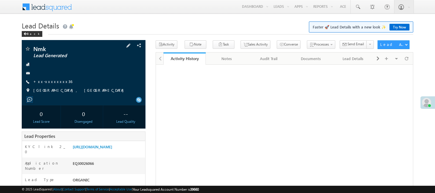
click at [63, 81] on div "+xx-xxxxxxxx36" at bounding box center [84, 82] width 118 height 6
click at [47, 81] on link "+xx-xxxxxxxx36" at bounding box center [52, 81] width 39 height 5
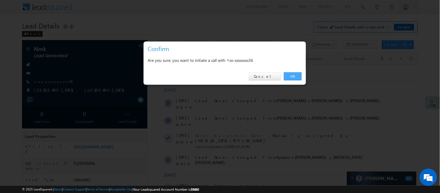
click at [284, 72] on link "OK" at bounding box center [293, 76] width 18 height 8
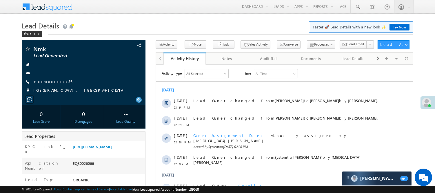
click at [288, 73] on div "All Time" at bounding box center [275, 73] width 43 height 9
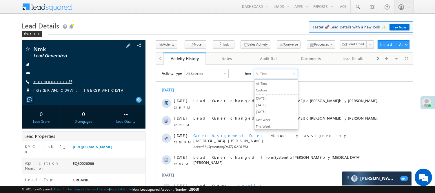
click at [55, 81] on div "Nmk Lead Generated +xx-xxxxxxxx36" at bounding box center [84, 71] width 118 height 50
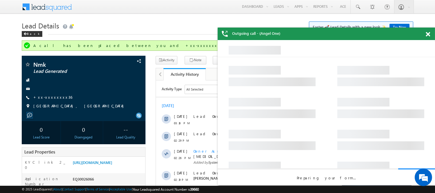
click at [427, 34] on span at bounding box center [428, 34] width 4 height 5
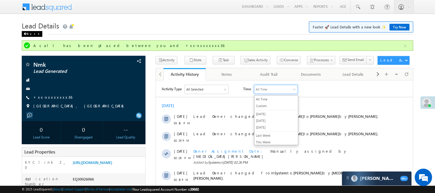
click at [30, 32] on div "Back" at bounding box center [32, 34] width 21 height 6
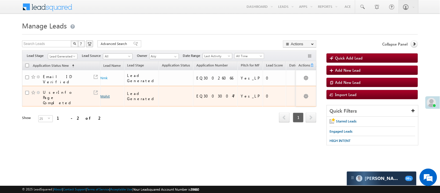
click at [104, 94] on link "Mohit" at bounding box center [105, 96] width 9 height 4
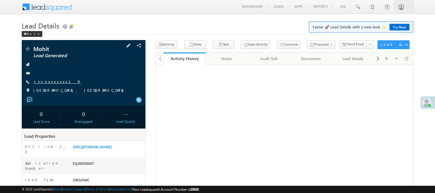
click at [50, 82] on link "+xx-xxxxxxxx19" at bounding box center [57, 81] width 48 height 5
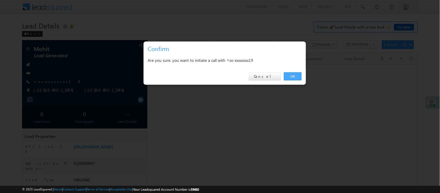
click at [292, 76] on link "OK" at bounding box center [293, 76] width 18 height 8
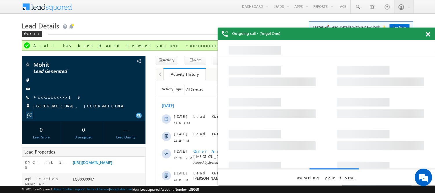
click at [429, 35] on span at bounding box center [428, 34] width 4 height 5
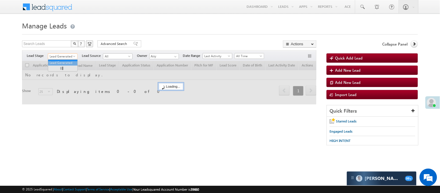
click at [69, 56] on span "Lead Generated" at bounding box center [62, 56] width 28 height 5
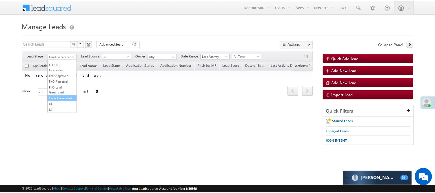
scroll to position [144, 0]
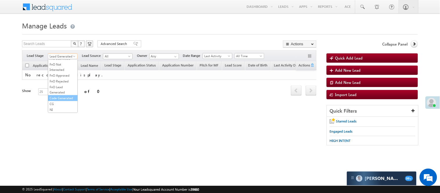
click at [62, 95] on link "Code Generated" at bounding box center [62, 97] width 29 height 5
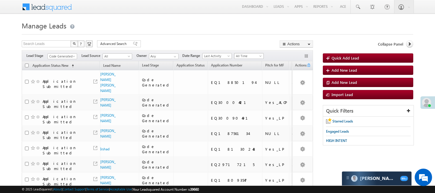
click at [256, 56] on span "All Time" at bounding box center [249, 55] width 28 height 5
click at [249, 80] on link "[DATE]" at bounding box center [250, 80] width 29 height 5
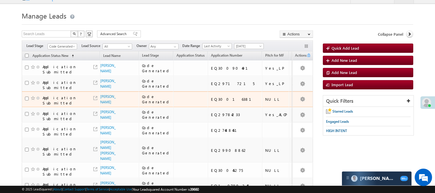
scroll to position [0, 0]
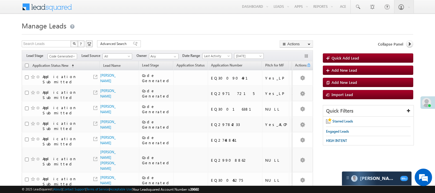
click at [68, 60] on div "Filters Lead Stage All Lead Generated Lead Talked - Pitch Not Done Lead Talked …" at bounding box center [167, 55] width 291 height 11
click at [67, 56] on span "Code Generated" at bounding box center [62, 56] width 28 height 5
click at [58, 71] on link "Lead Generated" at bounding box center [62, 68] width 29 height 5
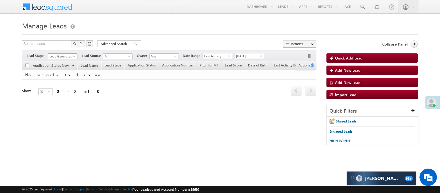
click at [65, 54] on link "Lead Generated" at bounding box center [63, 56] width 30 height 6
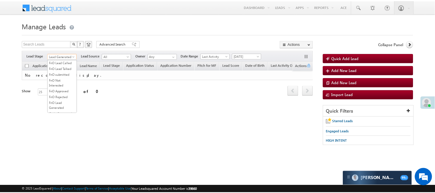
scroll to position [64, 0]
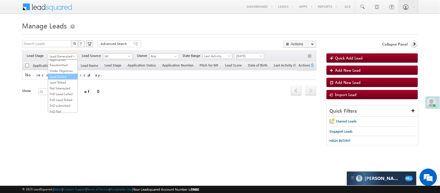
click at [64, 79] on link "Lead Called" at bounding box center [62, 76] width 29 height 5
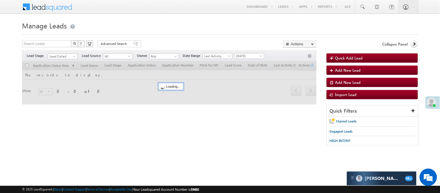
click at [68, 55] on span "Lead Called" at bounding box center [62, 56] width 28 height 5
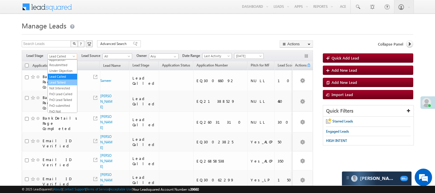
click at [64, 85] on link "Lead Talked" at bounding box center [62, 82] width 29 height 5
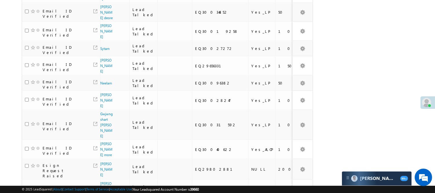
scroll to position [429, 0]
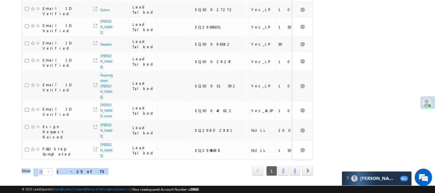
drag, startPoint x: 282, startPoint y: 154, endPoint x: 137, endPoint y: 157, distance: 145.6
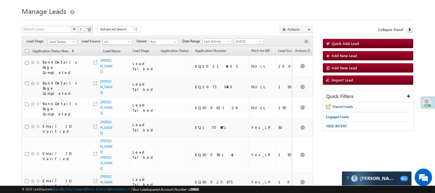
scroll to position [0, 0]
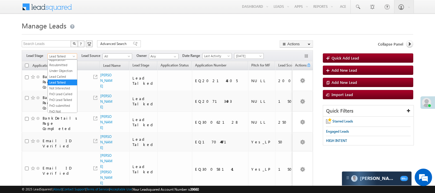
click at [61, 57] on span "Lead Talked" at bounding box center [62, 56] width 28 height 5
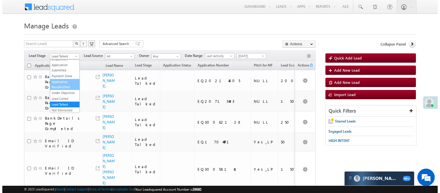
scroll to position [32, 0]
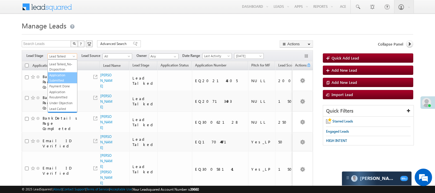
click at [60, 83] on link "Application Submitted" at bounding box center [62, 77] width 29 height 10
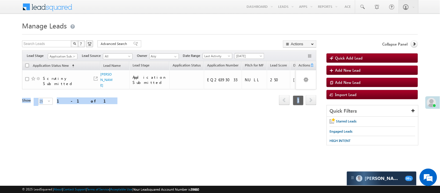
click at [246, 55] on span "[DATE]" at bounding box center [249, 55] width 28 height 5
click at [244, 72] on link "[DATE]" at bounding box center [250, 74] width 29 height 5
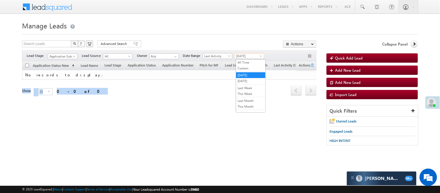
click at [243, 58] on span "[DATE]" at bounding box center [249, 55] width 28 height 5
click at [247, 79] on link "[DATE]" at bounding box center [250, 80] width 29 height 5
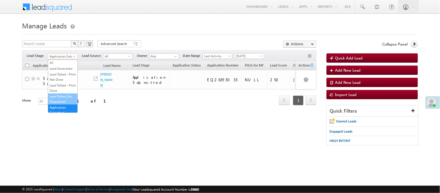
scroll to position [34, 0]
click at [63, 71] on link "Lead Generated" at bounding box center [62, 68] width 29 height 5
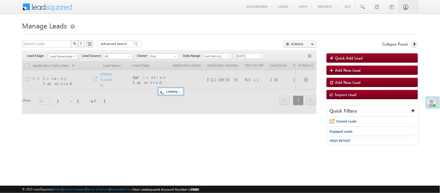
scroll to position [0, 0]
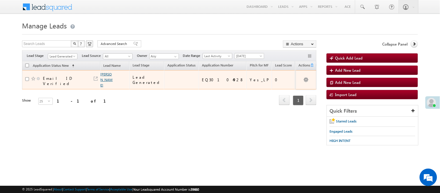
click at [107, 75] on link "Mohit Verma" at bounding box center [107, 79] width 12 height 15
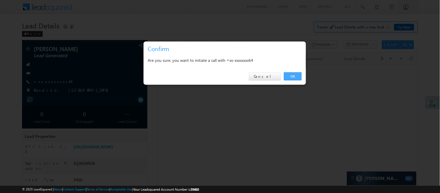
click at [291, 76] on link "OK" at bounding box center [293, 76] width 18 height 8
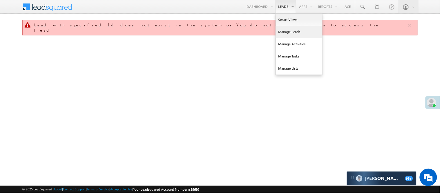
click at [289, 31] on link "Manage Leads" at bounding box center [299, 32] width 46 height 12
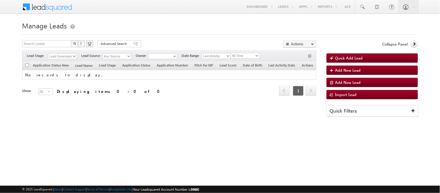
click at [63, 53] on select "Lead Generated" at bounding box center [62, 56] width 29 height 6
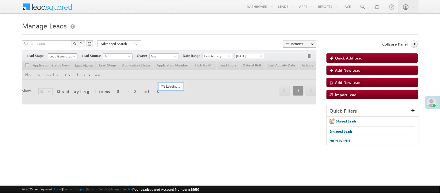
click at [64, 55] on span "Lead Generated" at bounding box center [62, 56] width 28 height 5
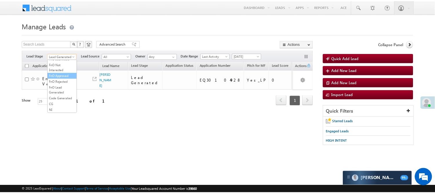
scroll to position [144, 0]
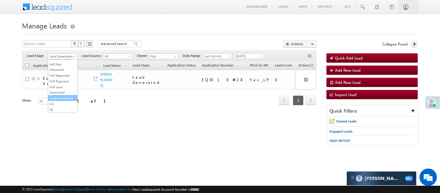
click at [61, 95] on link "Code Generated" at bounding box center [62, 97] width 29 height 5
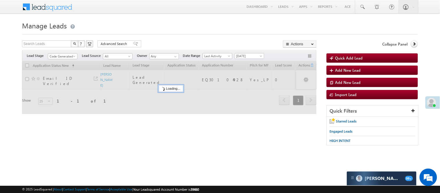
click at [184, 29] on h1 "Manage Leads" at bounding box center [220, 24] width 396 height 11
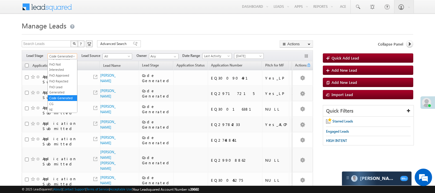
drag, startPoint x: 71, startPoint y: 58, endPoint x: 68, endPoint y: 63, distance: 5.8
click at [70, 58] on span "Code Generated" at bounding box center [62, 56] width 28 height 5
click at [60, 71] on link "Lead Generated" at bounding box center [62, 68] width 29 height 5
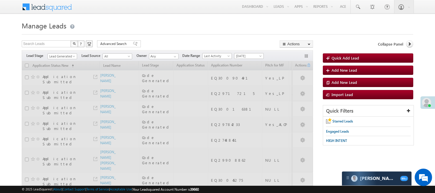
drag, startPoint x: 188, startPoint y: 16, endPoint x: 158, endPoint y: 27, distance: 31.4
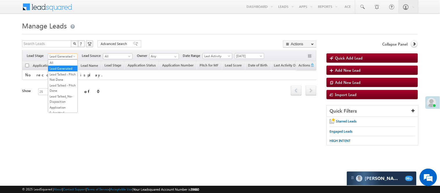
click at [68, 56] on span "Lead Generated" at bounding box center [62, 56] width 28 height 5
click at [60, 82] on link "Lead Talked - Pitch Not Done" at bounding box center [62, 77] width 29 height 10
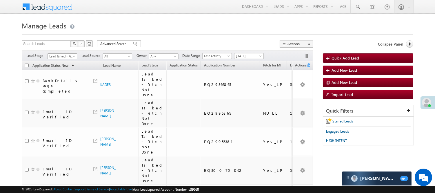
click at [71, 57] on span "Lead Talked - Pitch Not Done" at bounding box center [62, 56] width 28 height 5
click at [59, 79] on link "Lead Called" at bounding box center [62, 76] width 29 height 5
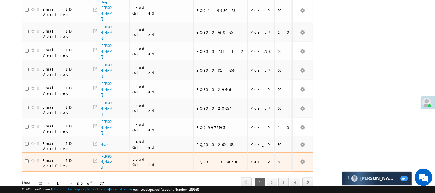
scroll to position [387, 0]
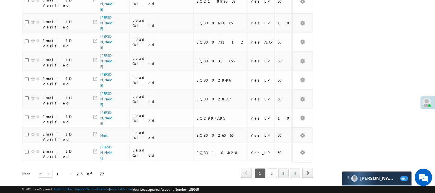
click at [267, 168] on link "2" at bounding box center [272, 173] width 10 height 10
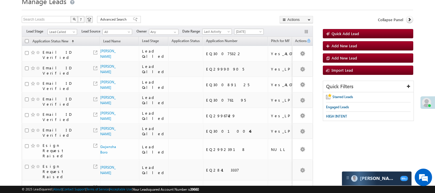
scroll to position [0, 0]
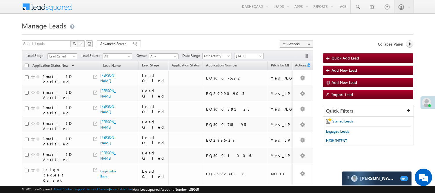
click at [62, 54] on span "Lead Called" at bounding box center [62, 56] width 28 height 5
click at [56, 71] on link "Lead Generated" at bounding box center [62, 68] width 29 height 5
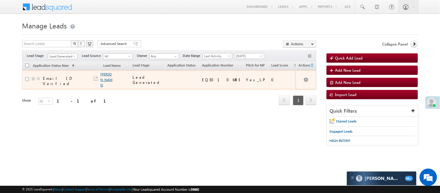
click at [103, 77] on link "[PERSON_NAME]" at bounding box center [107, 79] width 12 height 15
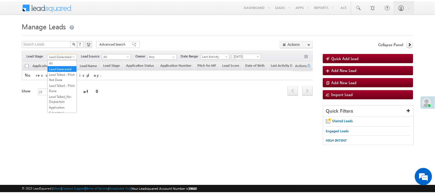
scroll to position [144, 0]
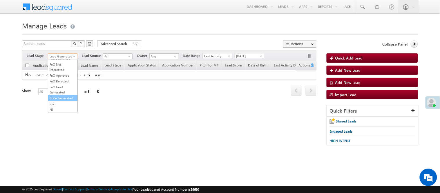
click at [60, 95] on link "Code Generated" at bounding box center [62, 97] width 29 height 5
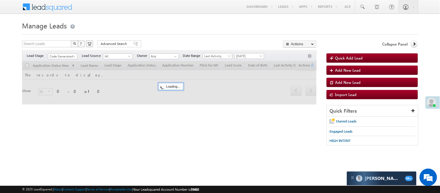
click at [152, 44] on div "Search Leads X ? 0 results found Advanced Search Advanced Search Advanced searc…" at bounding box center [169, 44] width 294 height 8
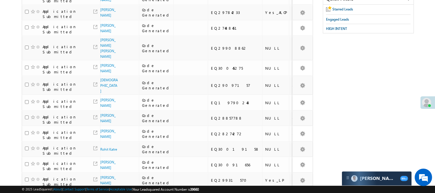
scroll to position [0, 0]
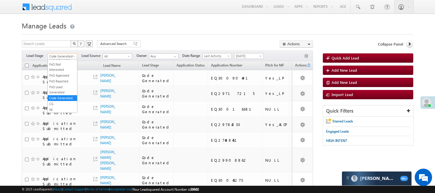
click at [61, 56] on span "Code Generated" at bounding box center [62, 56] width 28 height 5
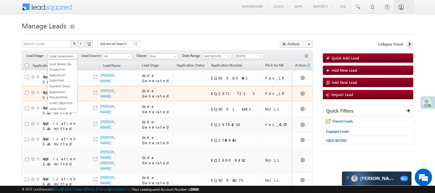
drag, startPoint x: 64, startPoint y: 72, endPoint x: 144, endPoint y: 93, distance: 81.9
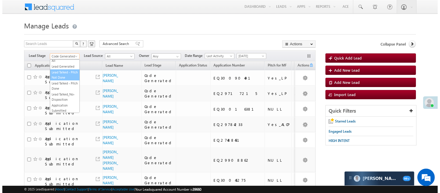
scroll to position [0, 0]
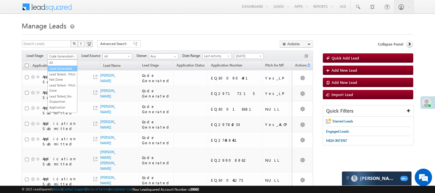
click at [59, 71] on link "Lead Generated" at bounding box center [62, 68] width 29 height 5
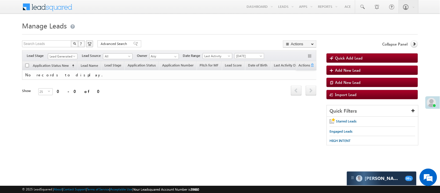
click at [60, 57] on span "Lead Generated" at bounding box center [62, 56] width 28 height 5
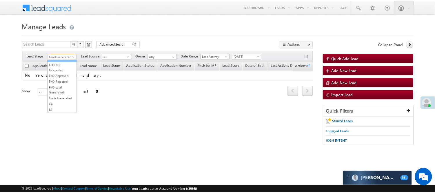
scroll to position [129, 0]
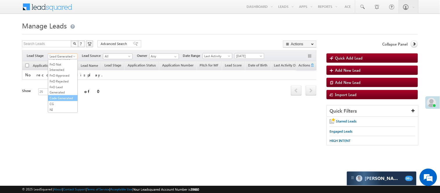
click at [61, 101] on link "Code Generated" at bounding box center [62, 97] width 29 height 5
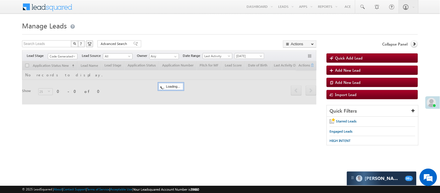
click at [178, 17] on body "Menu Nisha Anand Yadav Nisha .Yada v@ang elbro king. com" at bounding box center [220, 82] width 440 height 164
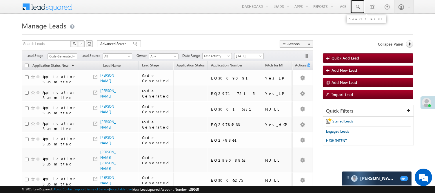
click at [359, 8] on span at bounding box center [358, 7] width 6 height 6
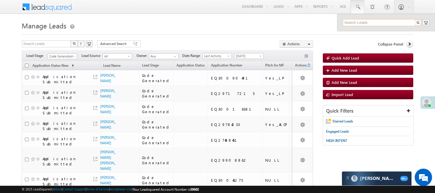
click at [370, 23] on input "text" at bounding box center [382, 22] width 79 height 7
click at [78, 52] on div "Filters Lead Stage All Lead Generated Lead Talked - Pitch Not Done Lead Talked …" at bounding box center [167, 55] width 291 height 11
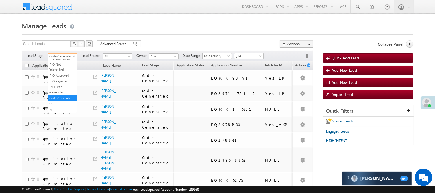
scroll to position [132, 0]
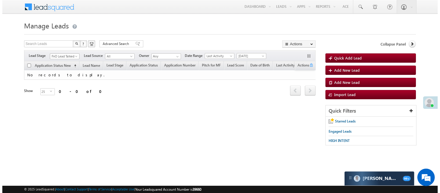
scroll to position [0, 0]
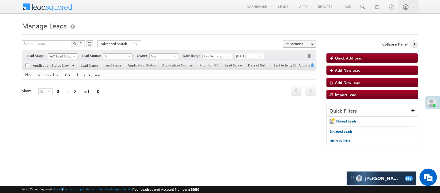
click at [58, 57] on span "FnO Lead Talked" at bounding box center [62, 56] width 28 height 5
click at [63, 71] on link "Lead Generated" at bounding box center [62, 68] width 29 height 5
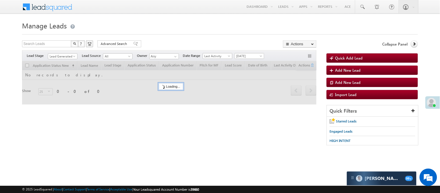
click at [181, 33] on div at bounding box center [220, 33] width 396 height 4
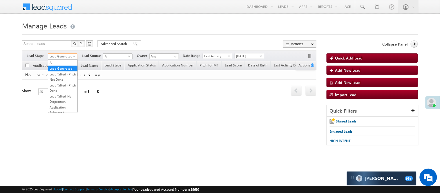
click at [62, 55] on span "Lead Generated" at bounding box center [62, 56] width 28 height 5
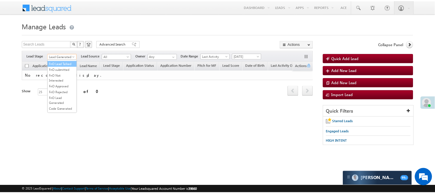
scroll to position [97, 0]
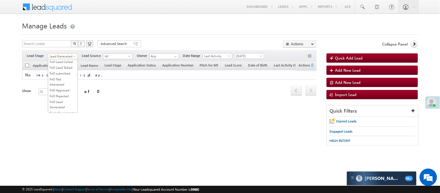
click at [65, 53] on link "Lead Talked" at bounding box center [62, 50] width 29 height 5
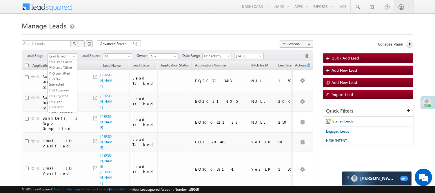
click at [60, 55] on span "Lead Talked" at bounding box center [62, 56] width 28 height 5
click at [60, 47] on link "Lead Called" at bounding box center [62, 44] width 29 height 5
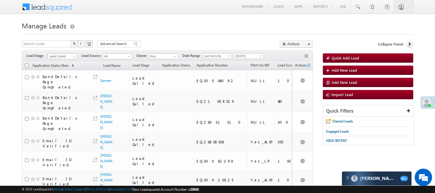
click at [62, 56] on span "Lead Called" at bounding box center [62, 56] width 28 height 5
click at [66, 95] on link "Code Generated" at bounding box center [62, 97] width 29 height 5
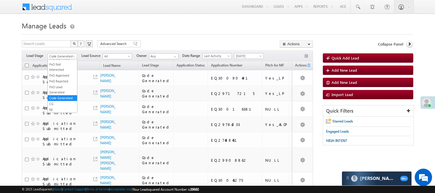
click at [66, 55] on span "Code Generated" at bounding box center [62, 56] width 28 height 5
click at [63, 64] on link "Lead Called" at bounding box center [62, 61] width 29 height 5
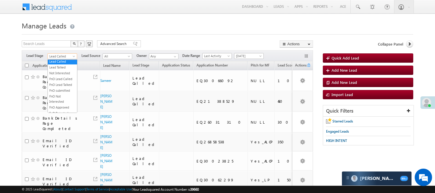
click at [60, 56] on span "Lead Called" at bounding box center [62, 56] width 28 height 5
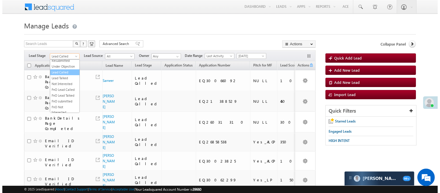
scroll to position [47, 0]
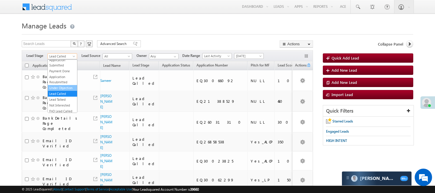
click at [60, 90] on link "Under Objection" at bounding box center [62, 87] width 29 height 5
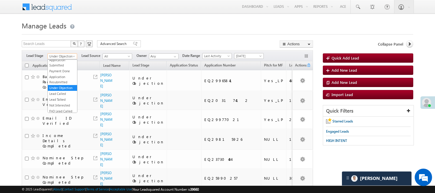
click at [73, 54] on span "Under Objection" at bounding box center [62, 56] width 28 height 5
click at [68, 85] on link "Application Resubmitted" at bounding box center [62, 79] width 29 height 10
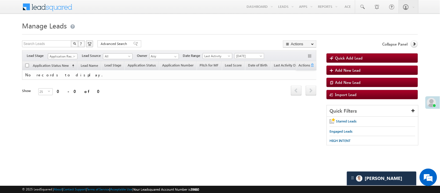
click at [62, 56] on span "Application Resubmitted" at bounding box center [62, 56] width 28 height 5
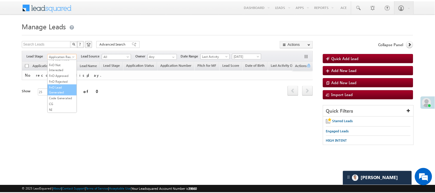
scroll to position [144, 0]
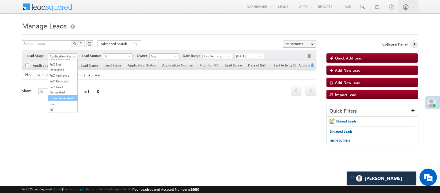
click at [60, 95] on link "Code Generated" at bounding box center [62, 97] width 29 height 5
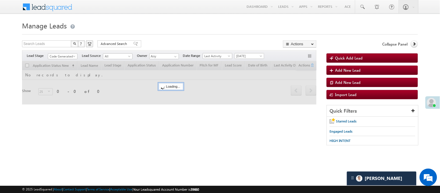
click at [183, 21] on h1 "Manage Leads" at bounding box center [220, 24] width 396 height 11
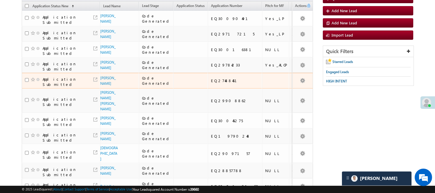
scroll to position [32, 0]
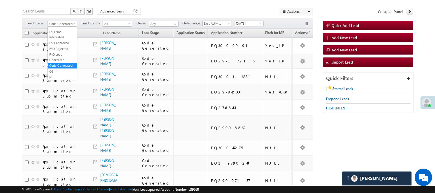
click at [70, 26] on span "Code Generated" at bounding box center [62, 23] width 28 height 5
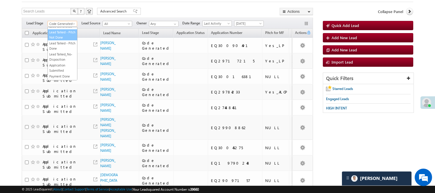
scroll to position [0, 0]
click at [60, 36] on link "Lead Generated" at bounding box center [62, 35] width 29 height 5
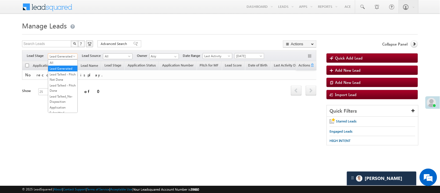
click at [63, 54] on span "Lead Generated" at bounding box center [62, 56] width 28 height 5
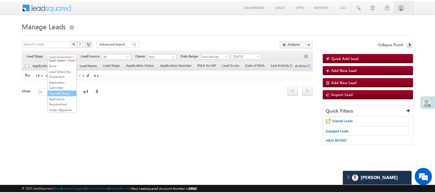
scroll to position [64, 0]
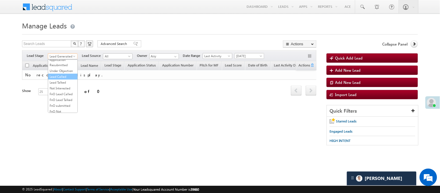
click at [64, 79] on link "Lead Called" at bounding box center [62, 76] width 29 height 5
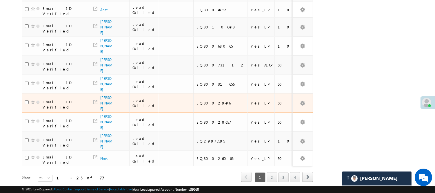
scroll to position [387, 0]
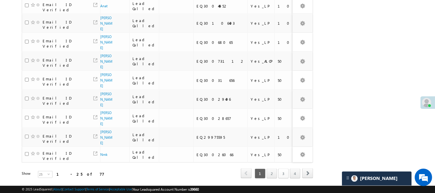
click at [282, 168] on link "3" at bounding box center [283, 173] width 10 height 10
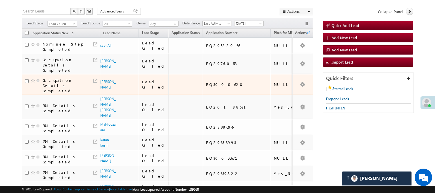
scroll to position [32, 0]
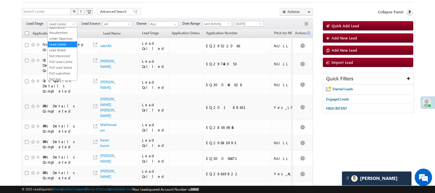
click at [64, 24] on span "Lead Called" at bounding box center [62, 23] width 28 height 5
click at [61, 39] on link "Lead Generated" at bounding box center [62, 36] width 29 height 5
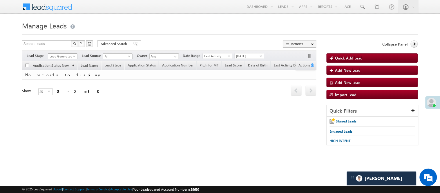
click at [68, 57] on span "Lead Generated" at bounding box center [62, 56] width 28 height 5
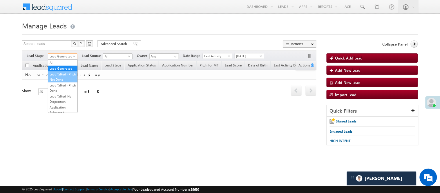
click at [57, 82] on link "Lead Talked - Pitch Not Done" at bounding box center [62, 77] width 29 height 10
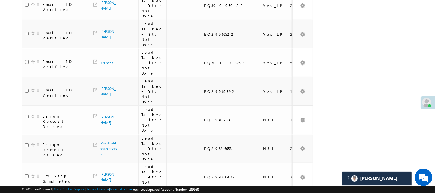
scroll to position [24, 0]
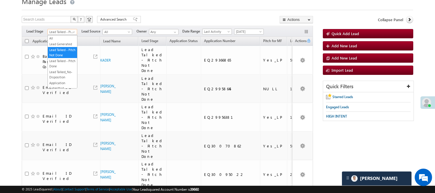
click at [70, 32] on span "Lead Talked - Pitch Not Done" at bounding box center [62, 31] width 28 height 5
click at [63, 44] on link "Lead Generated" at bounding box center [62, 43] width 29 height 5
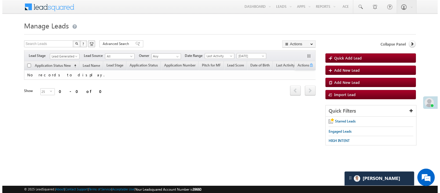
scroll to position [0, 0]
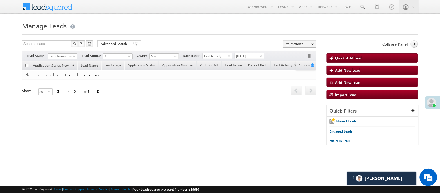
drag, startPoint x: 63, startPoint y: 53, endPoint x: 65, endPoint y: 58, distance: 5.6
click at [63, 53] on div "Filters Lead Stage All Lead Generated Lead Talked - Pitch Not Done Lead Talked …" at bounding box center [169, 55] width 294 height 11
click at [65, 58] on span "Lead Generated" at bounding box center [62, 56] width 28 height 5
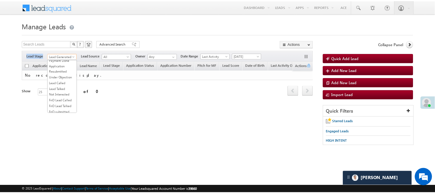
scroll to position [97, 0]
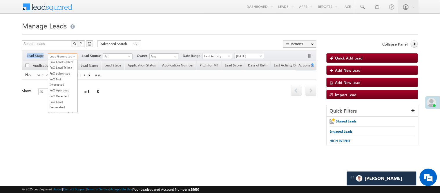
click at [56, 53] on link "Lead Talked" at bounding box center [62, 50] width 29 height 5
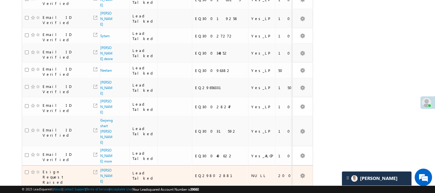
scroll to position [419, 0]
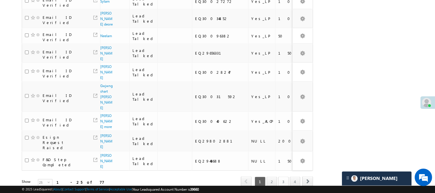
click at [279, 177] on link "3" at bounding box center [283, 182] width 10 height 10
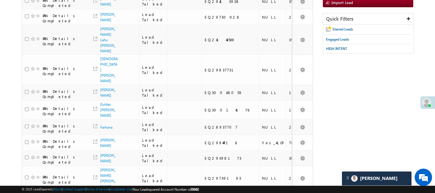
scroll to position [0, 0]
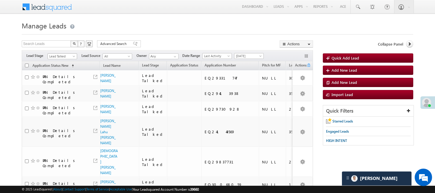
click at [63, 57] on span "Lead Talked" at bounding box center [62, 56] width 28 height 5
click at [62, 47] on link "Lead Called" at bounding box center [62, 44] width 29 height 5
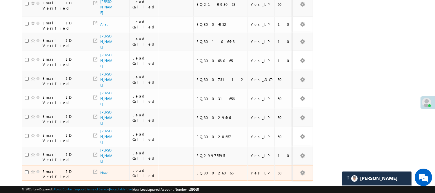
scroll to position [392, 0]
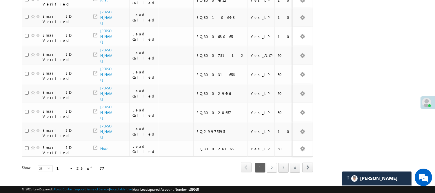
click at [276, 163] on link "2" at bounding box center [272, 168] width 10 height 10
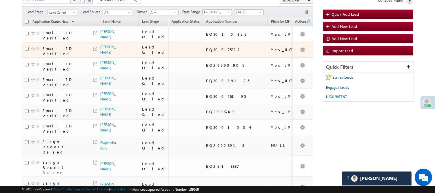
scroll to position [32, 0]
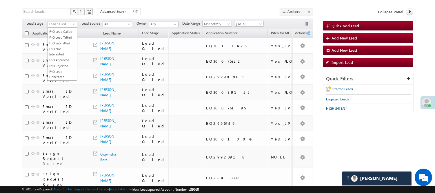
click at [60, 23] on span "Lead Called" at bounding box center [62, 23] width 28 height 5
click at [59, 38] on link "Lead Generated" at bounding box center [62, 36] width 29 height 5
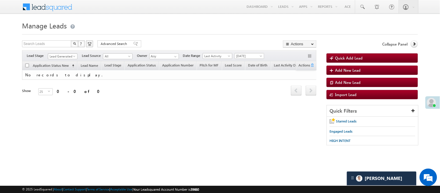
click at [66, 57] on span "Lead Generated" at bounding box center [62, 56] width 28 height 5
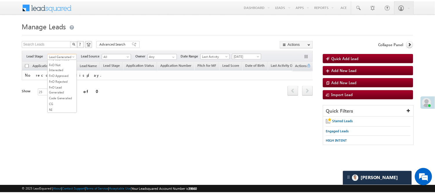
scroll to position [144, 0]
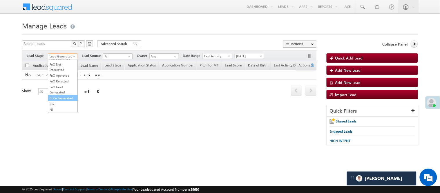
click at [62, 95] on link "Code Generated" at bounding box center [62, 97] width 29 height 5
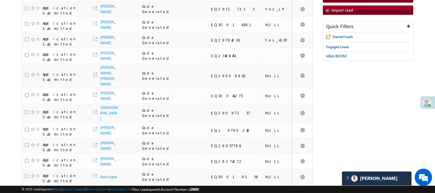
scroll to position [0, 0]
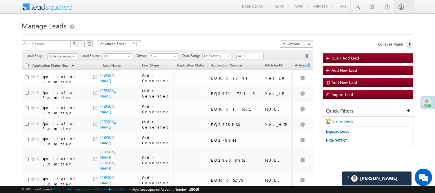
click at [61, 52] on div "Filters Lead Stage All Lead Generated Lead Talked - Pitch Not Done Lead Talked …" at bounding box center [167, 55] width 291 height 11
click at [60, 54] on span "Code Generated" at bounding box center [62, 56] width 28 height 5
click at [65, 68] on link "Lead Generated" at bounding box center [62, 68] width 29 height 5
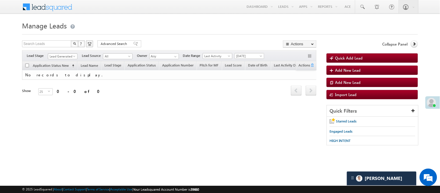
click at [62, 55] on span "Lead Generated" at bounding box center [62, 56] width 28 height 5
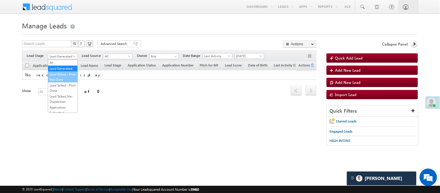
click at [65, 77] on link "Lead Talked - Pitch Not Done" at bounding box center [62, 77] width 29 height 10
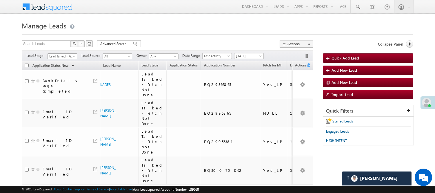
click at [58, 55] on span "Lead Talked - Pitch Not Done" at bounding box center [62, 56] width 28 height 5
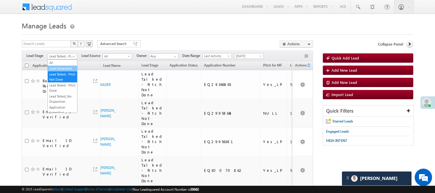
click at [62, 71] on link "Lead Generated" at bounding box center [62, 68] width 29 height 5
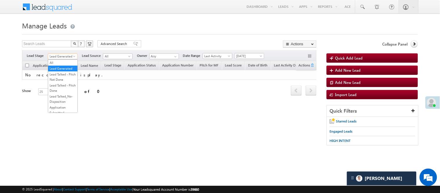
click at [56, 56] on span "Lead Generated" at bounding box center [62, 56] width 28 height 5
click at [59, 81] on link "Lead Talked - Pitch Not Done" at bounding box center [62, 77] width 29 height 10
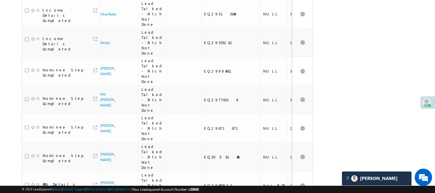
scroll to position [514, 0]
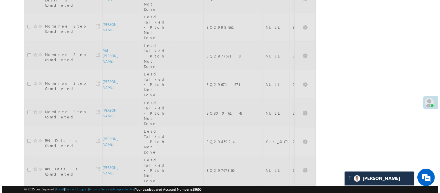
scroll to position [0, 0]
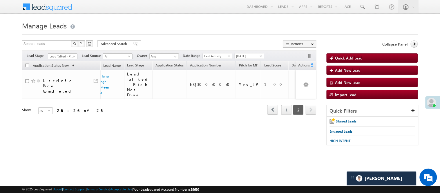
click at [440, 37] on body "Menu Nisha Anand Yadav Nisha .Yada v@ang elbro king. com" at bounding box center [220, 82] width 440 height 164
click at [65, 53] on span "Lead Talked - Pitch Not Done" at bounding box center [63, 55] width 30 height 5
click at [66, 58] on span "Lead Talked - Pitch Not Done" at bounding box center [62, 56] width 28 height 5
drag, startPoint x: 66, startPoint y: 65, endPoint x: 68, endPoint y: 69, distance: 4.2
click at [68, 69] on ul "All Lead Generated Lead Talked - Pitch Not Done Lead Talked - Pitch Done Lead T…" at bounding box center [63, 85] width 30 height 53
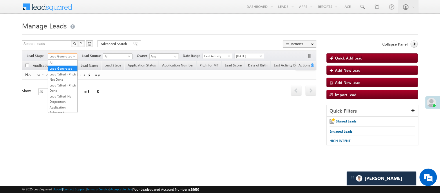
click at [67, 56] on span "Lead Generated" at bounding box center [62, 56] width 28 height 5
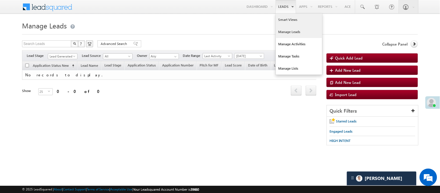
click at [280, 21] on link "Smart Views" at bounding box center [299, 20] width 46 height 12
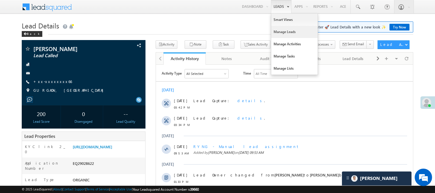
click at [283, 32] on link "Manage Leads" at bounding box center [294, 32] width 46 height 12
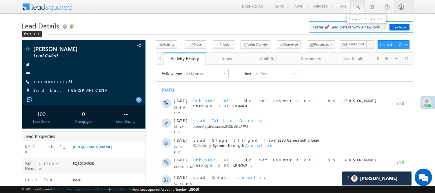
click at [355, 6] on span at bounding box center [358, 7] width 6 height 6
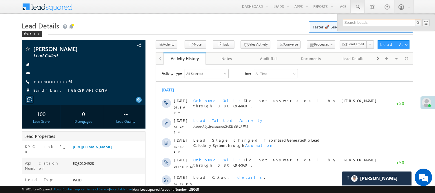
click at [371, 22] on input "text" at bounding box center [382, 22] width 79 height 7
paste input "9145301322"
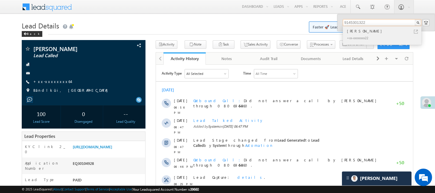
type input "9145301322"
click at [366, 43] on div at bounding box center [385, 42] width 78 height 2
click at [365, 38] on div "+xx-xxxxxxxx22" at bounding box center [385, 37] width 78 height 7
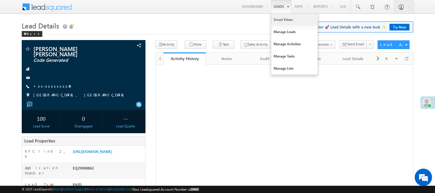
click at [278, 19] on link "Smart Views" at bounding box center [294, 20] width 46 height 12
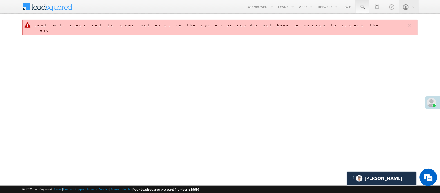
click at [364, 7] on span at bounding box center [362, 7] width 6 height 6
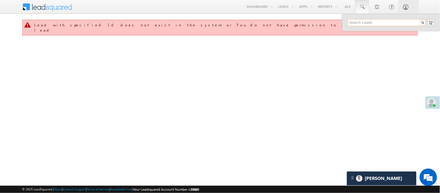
click at [375, 21] on input "text" at bounding box center [387, 22] width 79 height 7
paste input "7688973705"
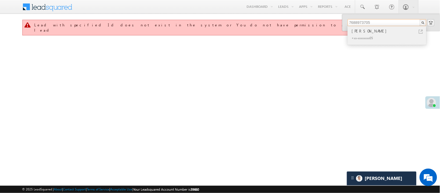
type input "7688973705"
click at [373, 32] on div "[PERSON_NAME]" at bounding box center [390, 31] width 78 height 6
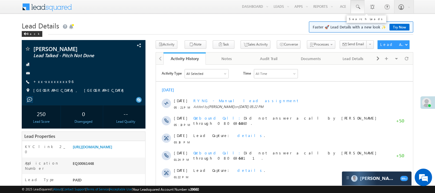
click at [358, 10] on link at bounding box center [358, 6] width 14 height 13
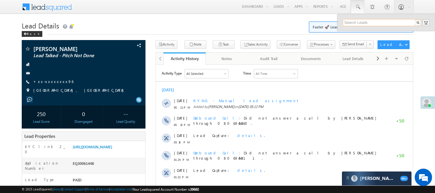
click at [368, 24] on input "text" at bounding box center [382, 22] width 79 height 7
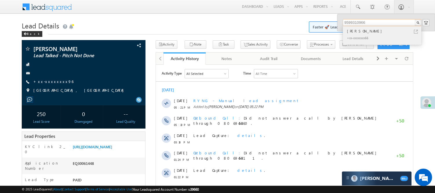
type input "9599310966"
click at [371, 34] on div "[PERSON_NAME]" at bounding box center [385, 31] width 78 height 6
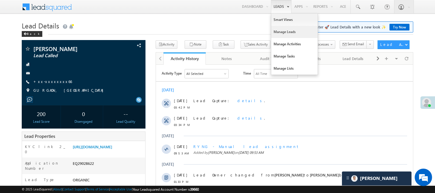
click at [277, 31] on link "Manage Leads" at bounding box center [294, 32] width 46 height 12
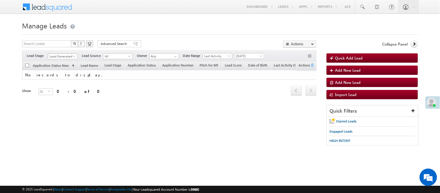
click at [62, 58] on span "Lead Generated" at bounding box center [62, 56] width 28 height 5
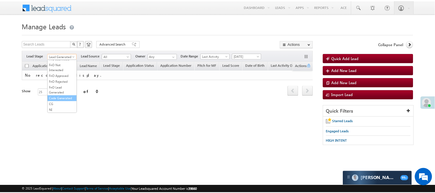
scroll to position [144, 0]
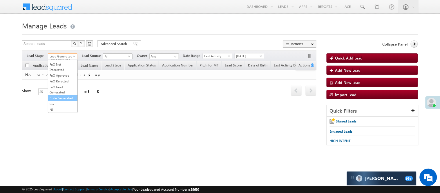
click at [59, 96] on link "Code Generated" at bounding box center [62, 97] width 29 height 5
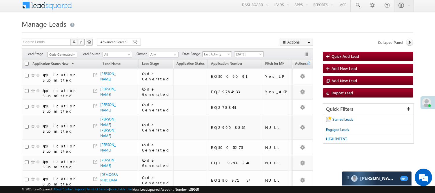
scroll to position [0, 0]
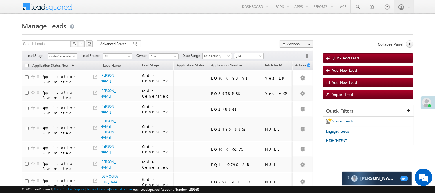
click at [63, 54] on span "Code Generated" at bounding box center [62, 56] width 28 height 5
click at [65, 67] on link "Lead Generated" at bounding box center [62, 68] width 29 height 5
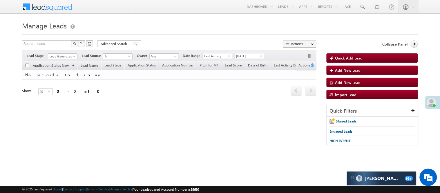
click at [67, 52] on div "Filters Lead Stage All Lead Generated Lead Talked - Pitch Not Done Lead Talked …" at bounding box center [169, 55] width 294 height 11
click at [67, 54] on span "Lead Generated" at bounding box center [62, 56] width 28 height 5
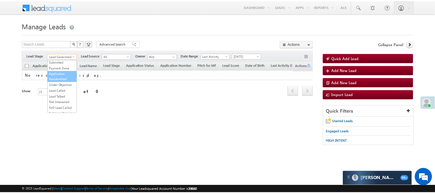
scroll to position [64, 0]
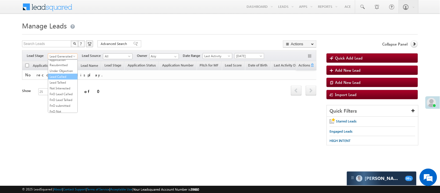
click at [65, 79] on link "Lead Called" at bounding box center [62, 76] width 29 height 5
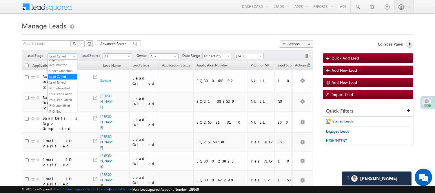
click at [65, 59] on span "Lead Called" at bounding box center [62, 56] width 28 height 5
click at [62, 85] on link "Lead Talked" at bounding box center [62, 82] width 29 height 5
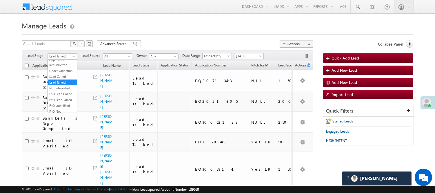
click at [64, 55] on span "Lead Talked" at bounding box center [62, 56] width 28 height 5
click at [63, 79] on link "Lead Called" at bounding box center [62, 76] width 29 height 5
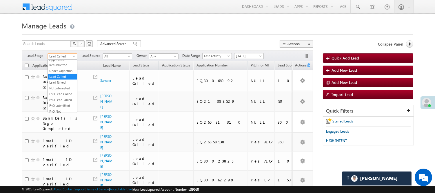
click at [59, 57] on span "Lead Called" at bounding box center [62, 56] width 28 height 5
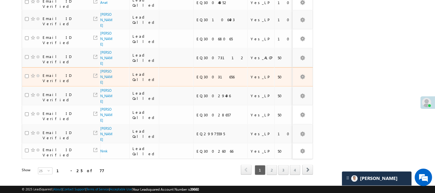
scroll to position [392, 0]
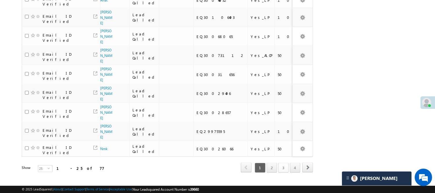
click at [285, 163] on link "3" at bounding box center [283, 168] width 10 height 10
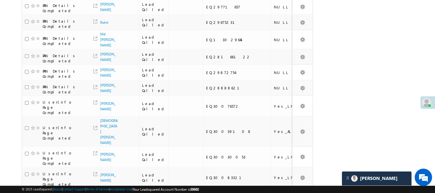
scroll to position [55, 0]
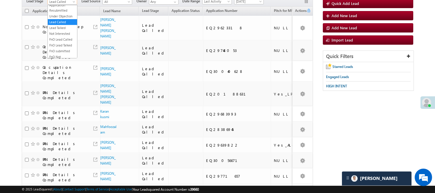
click at [70, 2] on span "Lead Called" at bounding box center [62, 1] width 28 height 5
click at [69, 30] on link "Lead Talked" at bounding box center [62, 27] width 29 height 5
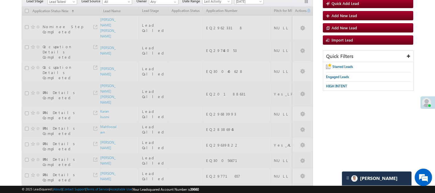
scroll to position [53, 0]
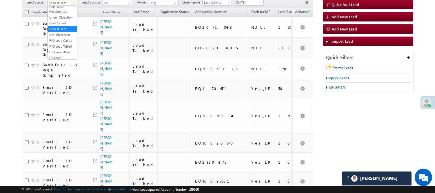
click at [62, 4] on span "Lead Talked" at bounding box center [62, 2] width 28 height 5
click at [63, 26] on link "Lead Called" at bounding box center [62, 23] width 29 height 5
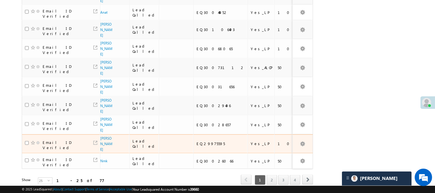
scroll to position [392, 0]
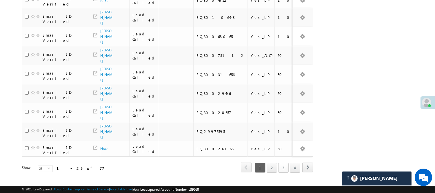
click at [281, 163] on link "3" at bounding box center [283, 168] width 10 height 10
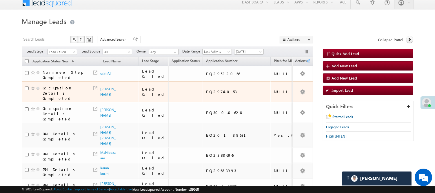
scroll to position [0, 0]
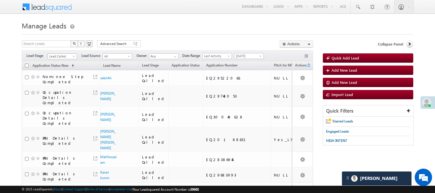
click at [64, 55] on span "Lead Called" at bounding box center [62, 56] width 28 height 5
click at [62, 85] on link "Lead Talked" at bounding box center [62, 82] width 29 height 5
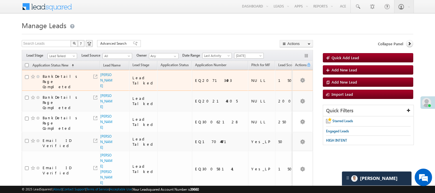
scroll to position [0, 0]
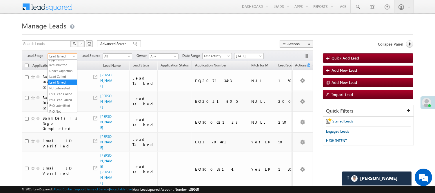
click at [65, 55] on span "Lead Talked" at bounding box center [62, 56] width 28 height 5
click at [63, 79] on link "Lead Called" at bounding box center [62, 76] width 29 height 5
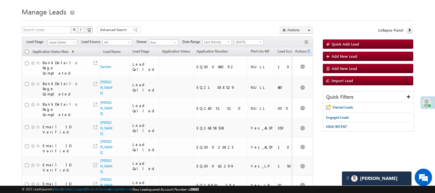
scroll to position [32, 0]
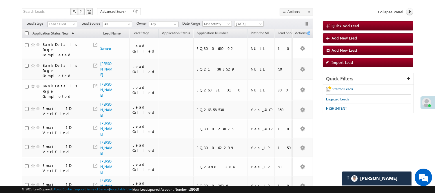
click at [65, 24] on span "Lead Called" at bounding box center [62, 23] width 28 height 5
click at [64, 53] on link "Lead Talked" at bounding box center [62, 50] width 29 height 5
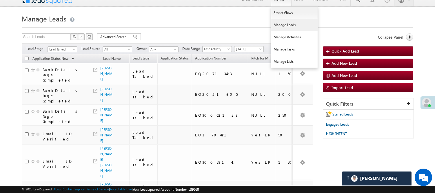
scroll to position [0, 0]
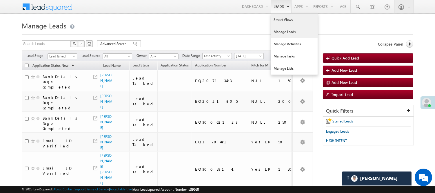
click at [280, 21] on link "Smart Views" at bounding box center [294, 20] width 46 height 12
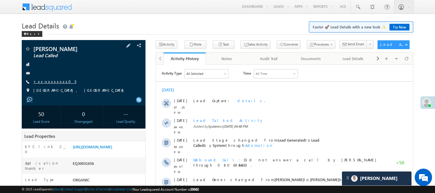
click at [43, 82] on link "+xx-xxxxxxxx05" at bounding box center [54, 81] width 43 height 5
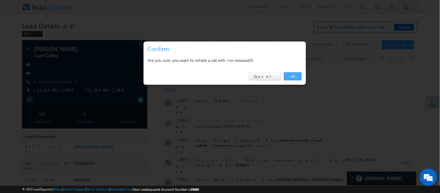
click at [292, 76] on link "OK" at bounding box center [293, 76] width 18 height 8
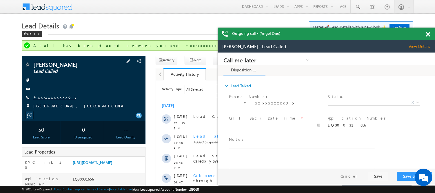
click at [50, 96] on link "+xx-xxxxxxxx05" at bounding box center [54, 97] width 43 height 5
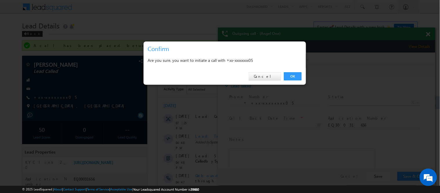
click at [294, 71] on div "OK Cancel" at bounding box center [225, 76] width 162 height 17
click at [294, 73] on link "OK" at bounding box center [293, 76] width 18 height 8
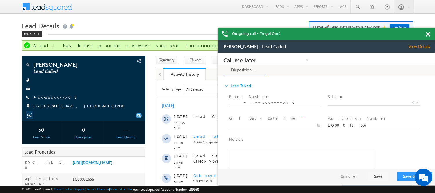
click at [428, 34] on span at bounding box center [428, 34] width 4 height 5
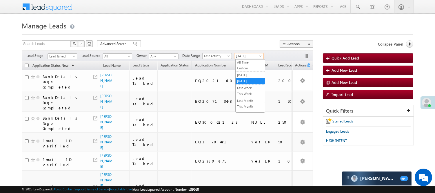
click at [260, 55] on span "[DATE]" at bounding box center [249, 55] width 28 height 5
click at [253, 60] on ul "All Time Custom Yesterday Today Last Week This Week Last Month This Month Last …" at bounding box center [250, 85] width 30 height 53
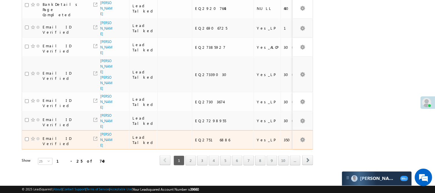
scroll to position [456, 0]
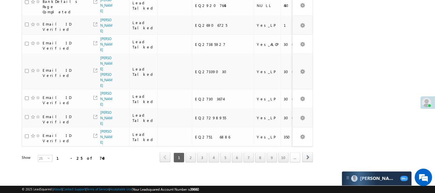
click at [291, 153] on link "..." at bounding box center [295, 158] width 10 height 10
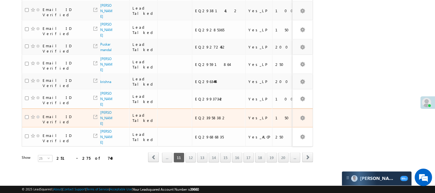
scroll to position [390, 0]
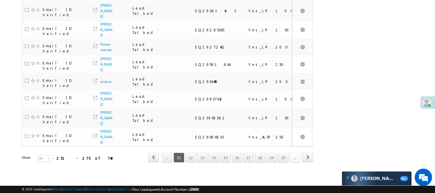
click at [300, 155] on link "..." at bounding box center [295, 158] width 10 height 10
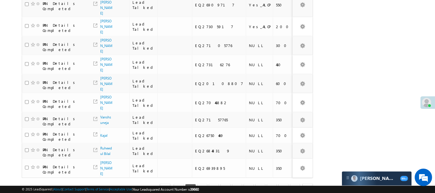
scroll to position [407, 0]
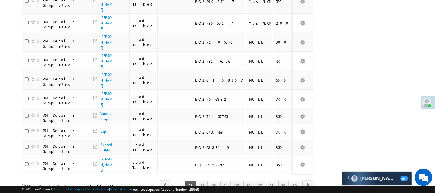
click at [179, 180] on link "..." at bounding box center [179, 185] width 10 height 10
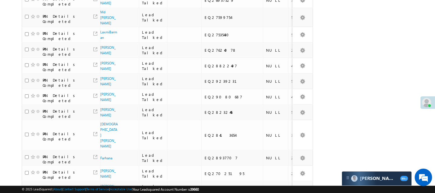
scroll to position [402, 0]
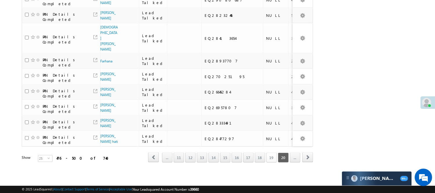
click at [269, 153] on link "19" at bounding box center [271, 158] width 10 height 10
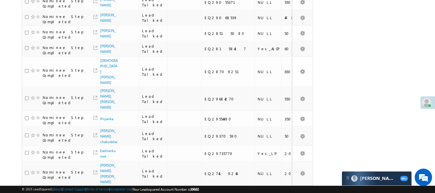
scroll to position [322, 0]
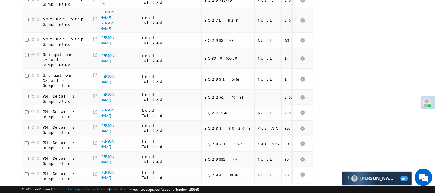
click at [260, 189] on link "18" at bounding box center [260, 194] width 10 height 10
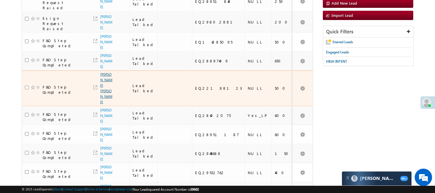
scroll to position [32, 0]
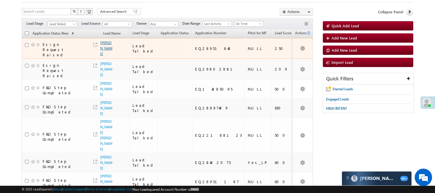
click at [104, 47] on link "Ashish Kasbe" at bounding box center [106, 48] width 12 height 15
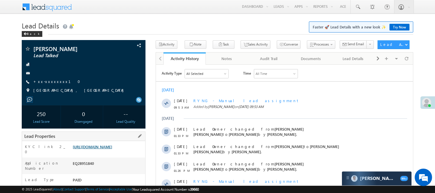
click at [101, 147] on link "https://angelbroking1-pk3em7sa.customui-test.leadsquared.com?leadId=e3423925-b5…" at bounding box center [92, 146] width 39 height 5
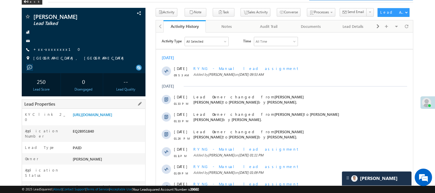
click at [79, 134] on div "EQ28951840" at bounding box center [108, 132] width 74 height 8
copy div "EQ28951840"
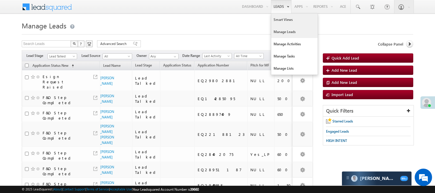
click at [278, 19] on link "Smart Views" at bounding box center [294, 20] width 46 height 12
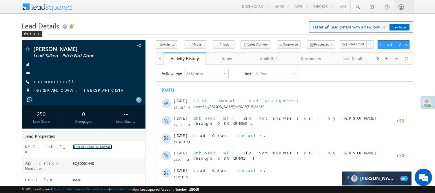
click at [112, 149] on link "[URL][DOMAIN_NAME]" at bounding box center [92, 146] width 39 height 5
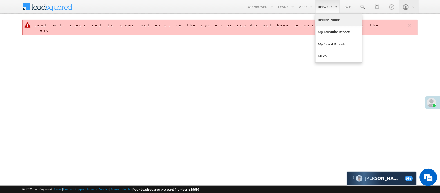
click at [325, 20] on link "Reports Home" at bounding box center [338, 20] width 46 height 12
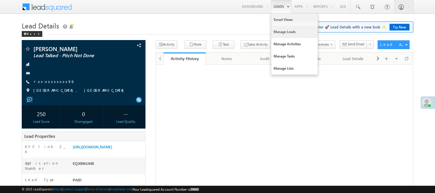
drag, startPoint x: 0, startPoint y: 0, endPoint x: 282, endPoint y: 32, distance: 283.7
click at [282, 32] on link "Manage Leads" at bounding box center [294, 32] width 46 height 12
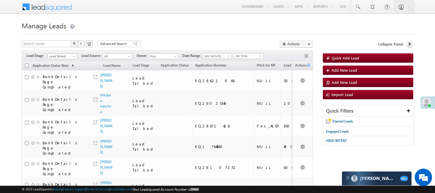
click at [66, 56] on span "Lead Talked" at bounding box center [62, 56] width 28 height 5
click at [64, 99] on link "Code Generated" at bounding box center [62, 97] width 29 height 5
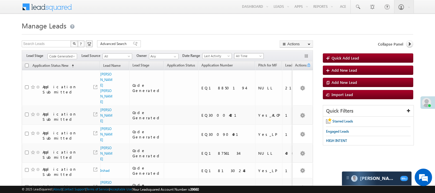
click at [255, 57] on span "All Time" at bounding box center [249, 55] width 28 height 5
click at [249, 83] on link "[DATE]" at bounding box center [250, 80] width 29 height 5
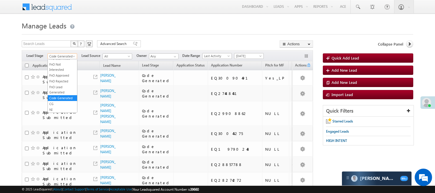
click at [64, 58] on span "Code Generated" at bounding box center [62, 56] width 28 height 5
click at [64, 73] on link "FnO Approved" at bounding box center [62, 75] width 29 height 5
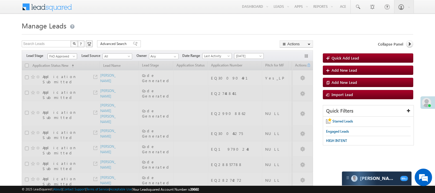
click at [66, 55] on span "FnO Approved" at bounding box center [62, 56] width 28 height 5
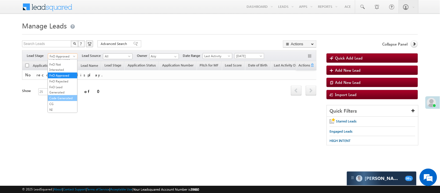
click at [61, 95] on link "Code Generated" at bounding box center [62, 97] width 29 height 5
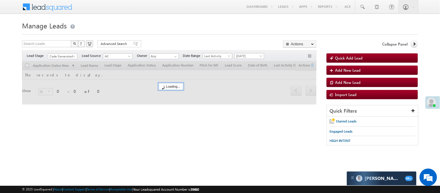
click at [163, 10] on div "Menu [PERSON_NAME] [PERSON_NAME] .Yada v@ang elbro king. com Angel Broki" at bounding box center [220, 7] width 396 height 14
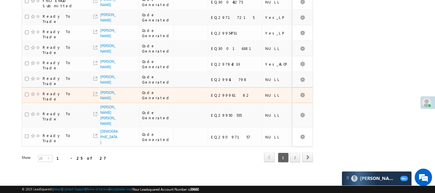
scroll to position [413, 0]
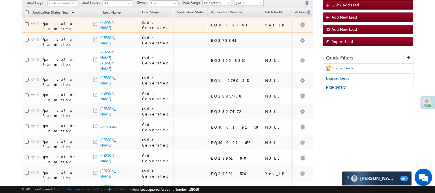
scroll to position [43, 0]
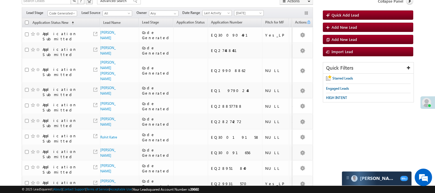
click at [59, 9] on div "Filters Lead Stage All Lead Generated Lead Talked - Pitch Not Done Lead Talked …" at bounding box center [167, 12] width 291 height 11
click at [57, 13] on span "Code Generated" at bounding box center [62, 13] width 28 height 5
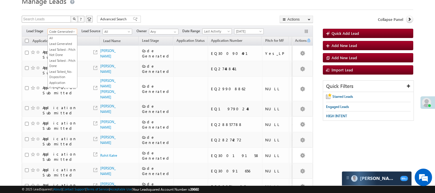
scroll to position [11, 0]
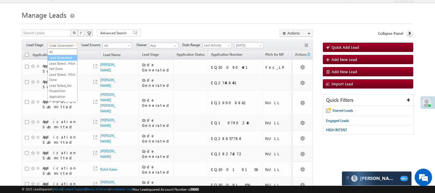
click at [55, 58] on link "Lead Generated" at bounding box center [62, 57] width 29 height 5
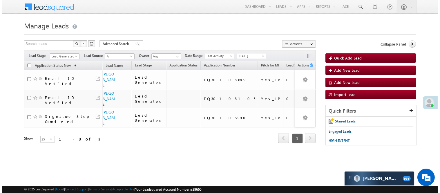
scroll to position [0, 0]
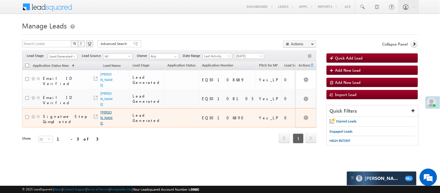
click at [102, 110] on link "[PERSON_NAME]" at bounding box center [107, 117] width 12 height 15
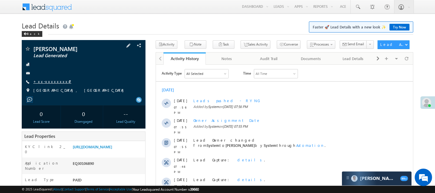
click at [48, 82] on link "+xx-xxxxxxxx47" at bounding box center [52, 81] width 38 height 5
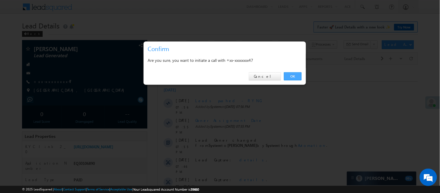
click at [296, 74] on link "OK" at bounding box center [293, 76] width 18 height 8
